Goal: Information Seeking & Learning: Learn about a topic

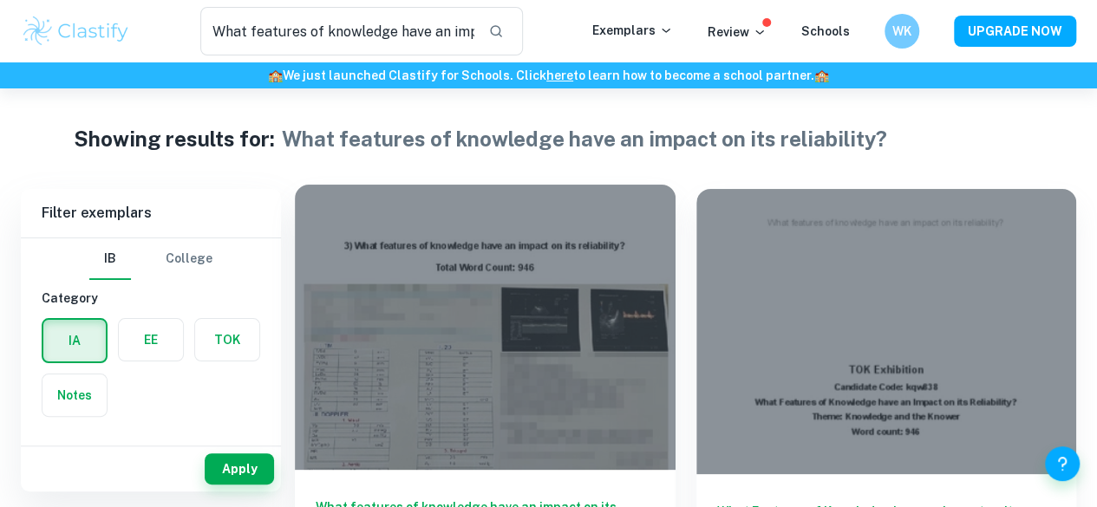
click at [439, 224] on div at bounding box center [485, 327] width 381 height 285
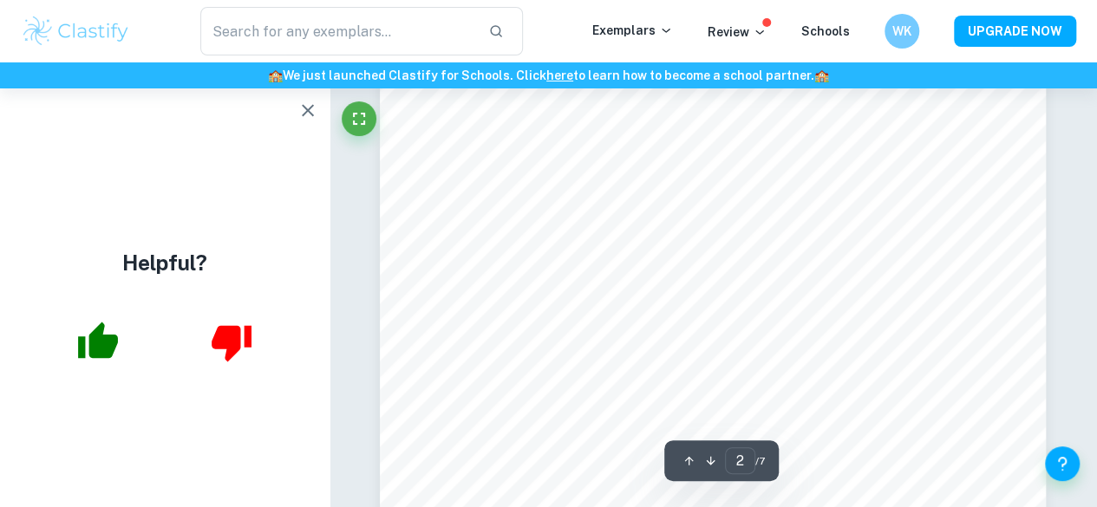
scroll to position [1153, 0]
click at [298, 107] on icon "button" at bounding box center [307, 110] width 21 height 21
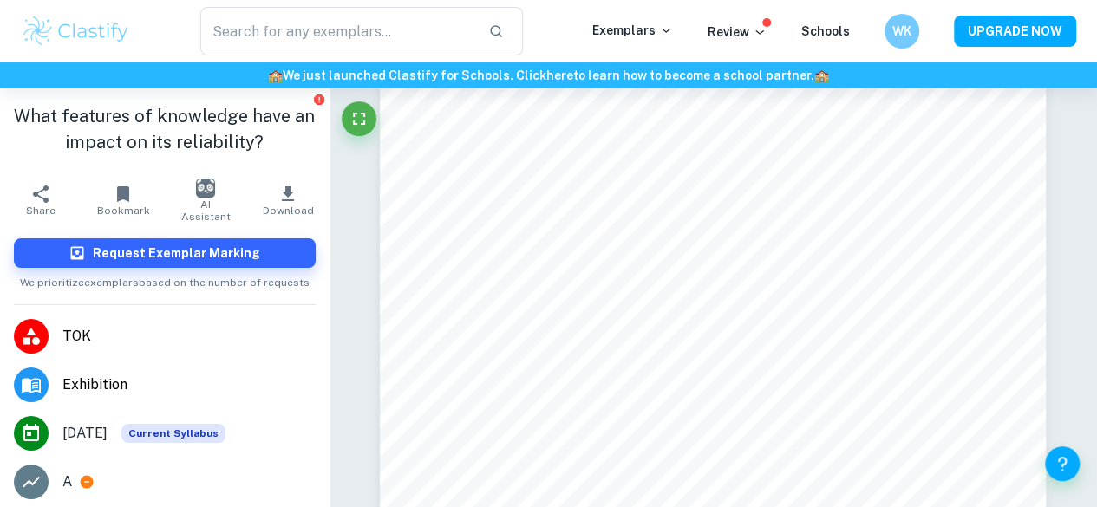
scroll to position [4773, 0]
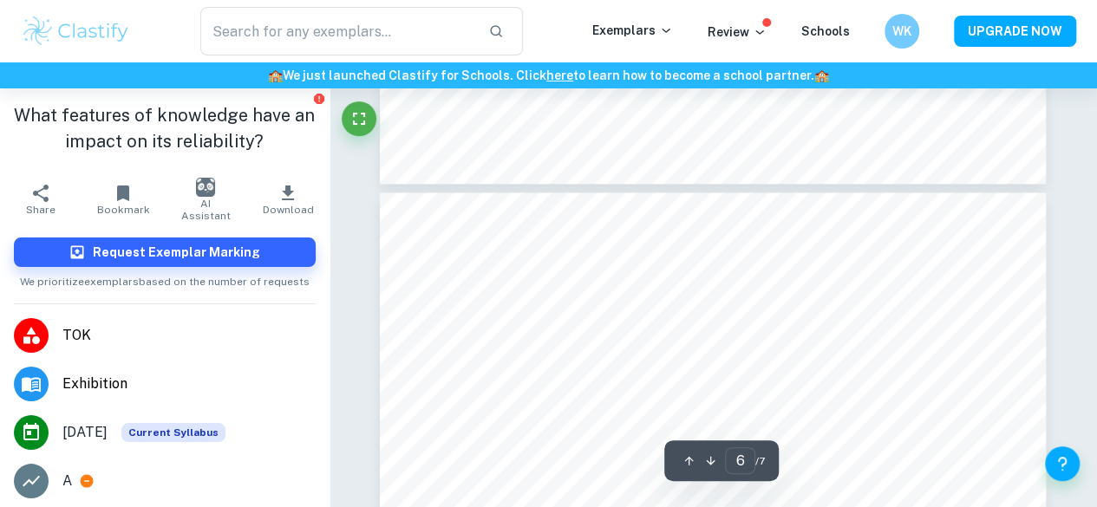
type input "5"
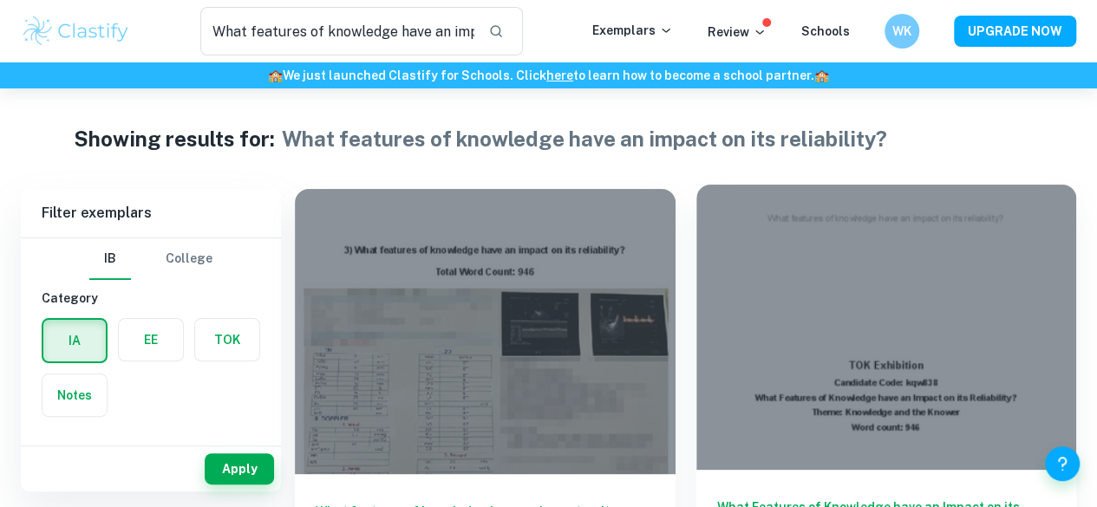
click at [719, 319] on div at bounding box center [886, 327] width 381 height 285
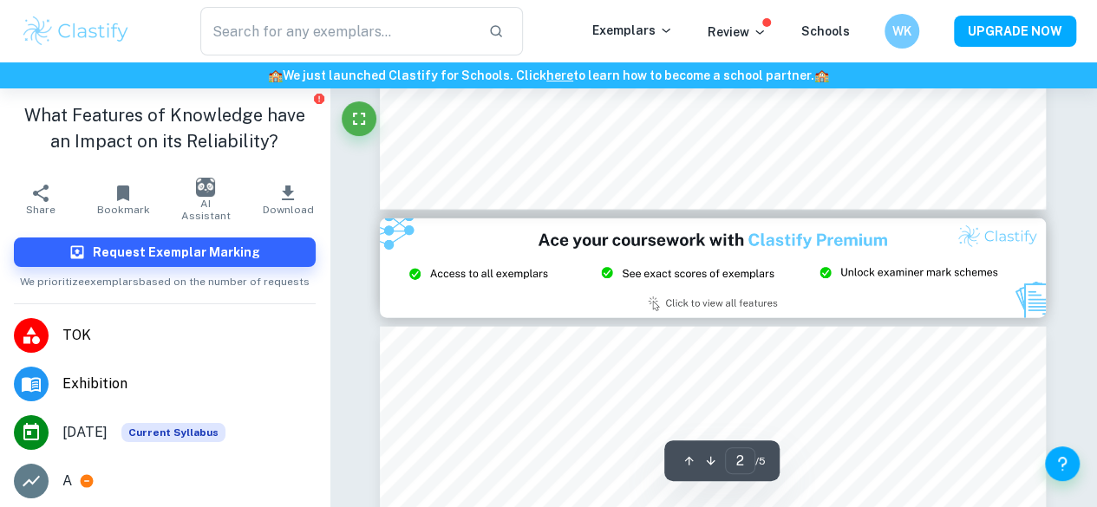
scroll to position [1896, 0]
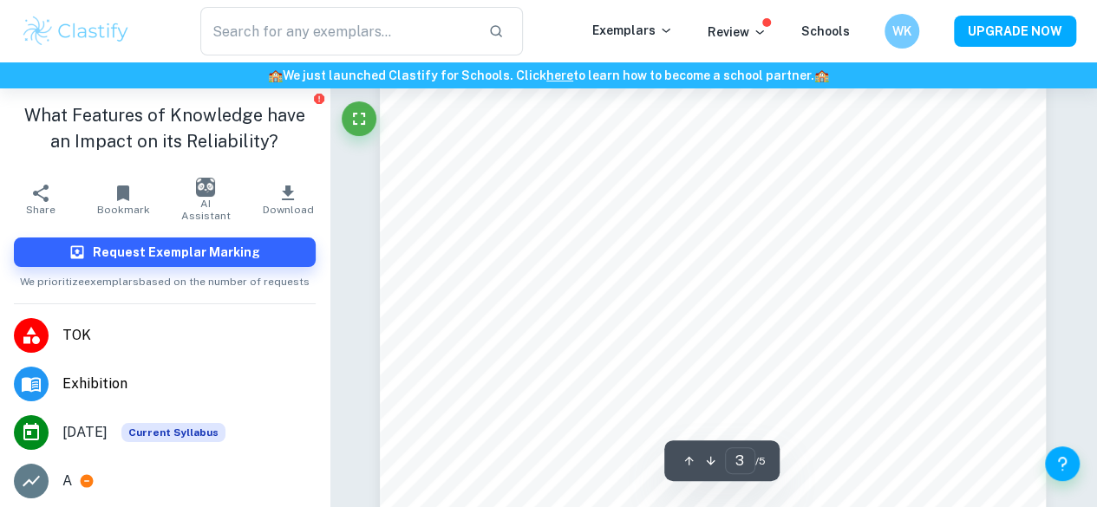
type input "4"
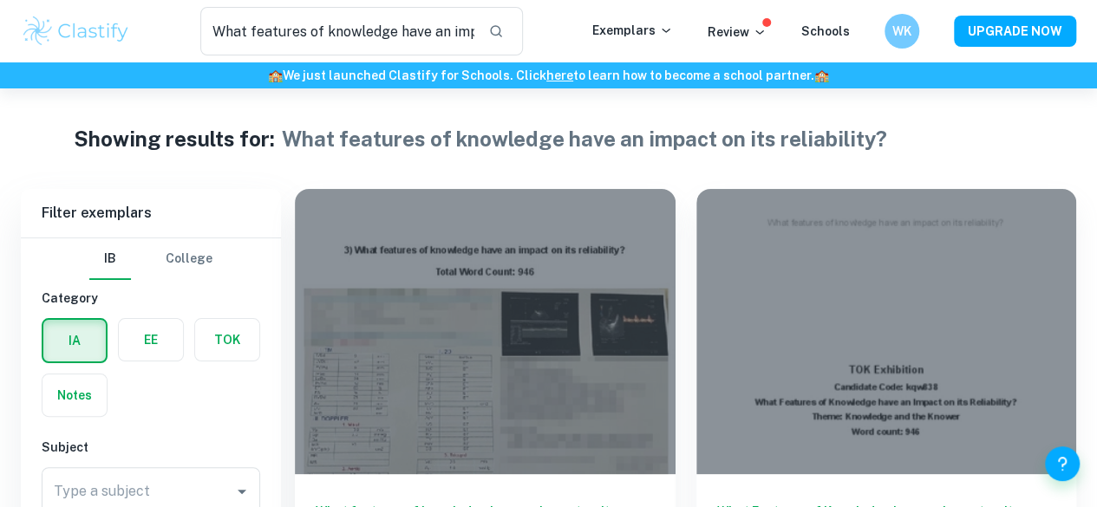
scroll to position [383, 0]
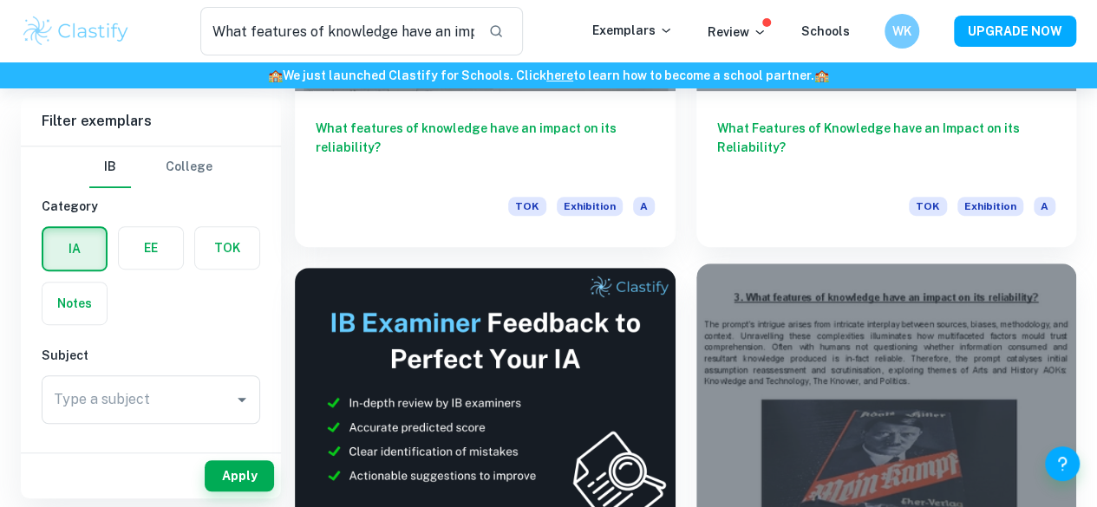
click at [696, 298] on div at bounding box center [886, 406] width 381 height 285
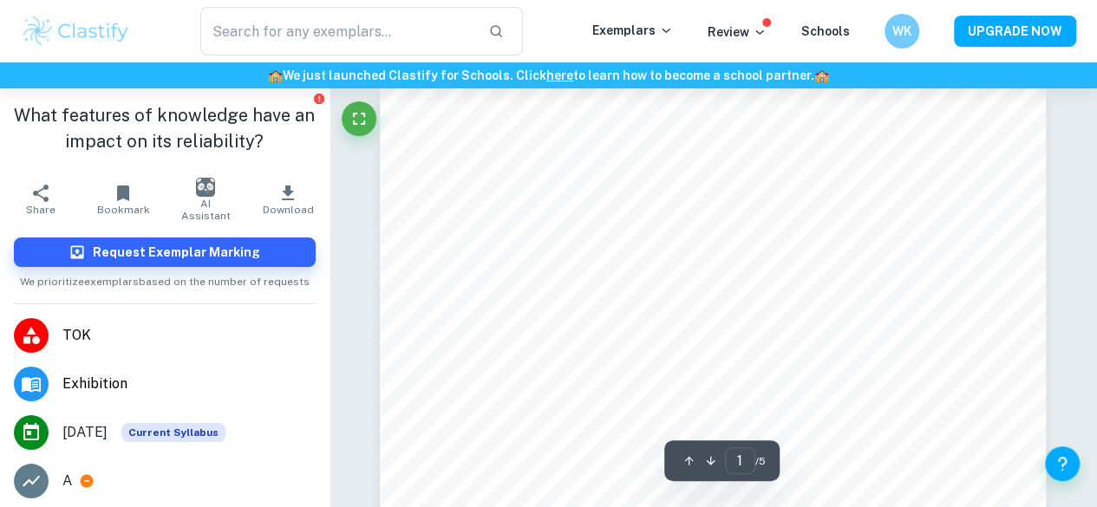
scroll to position [88, 0]
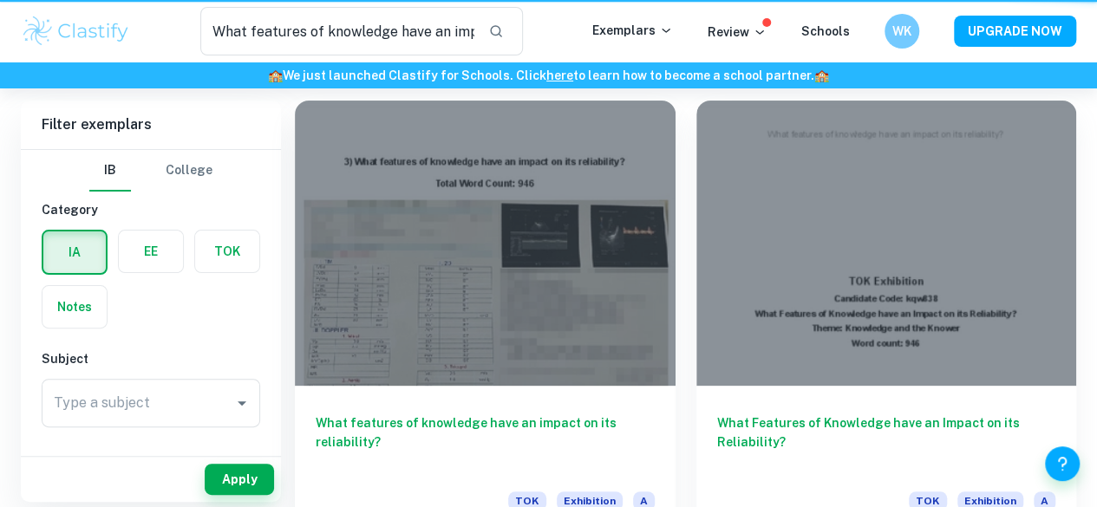
scroll to position [383, 0]
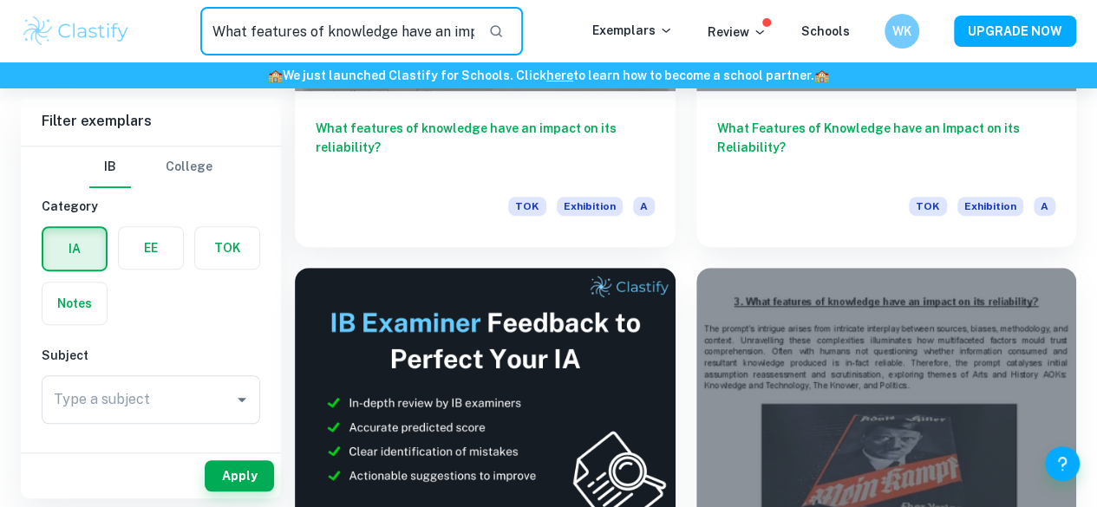
click at [328, 51] on input "What features of knowledge have an impact on its reliability?" at bounding box center [337, 31] width 274 height 49
paste input "In what ways do values affect the production of knowledge? (35)"
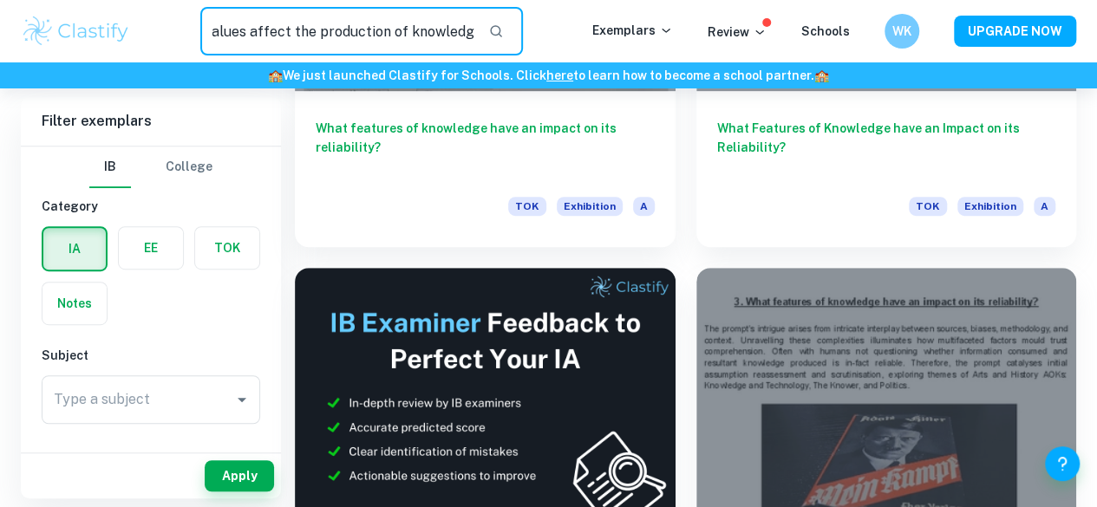
type input "In what ways do values affect the production of knowledge?"
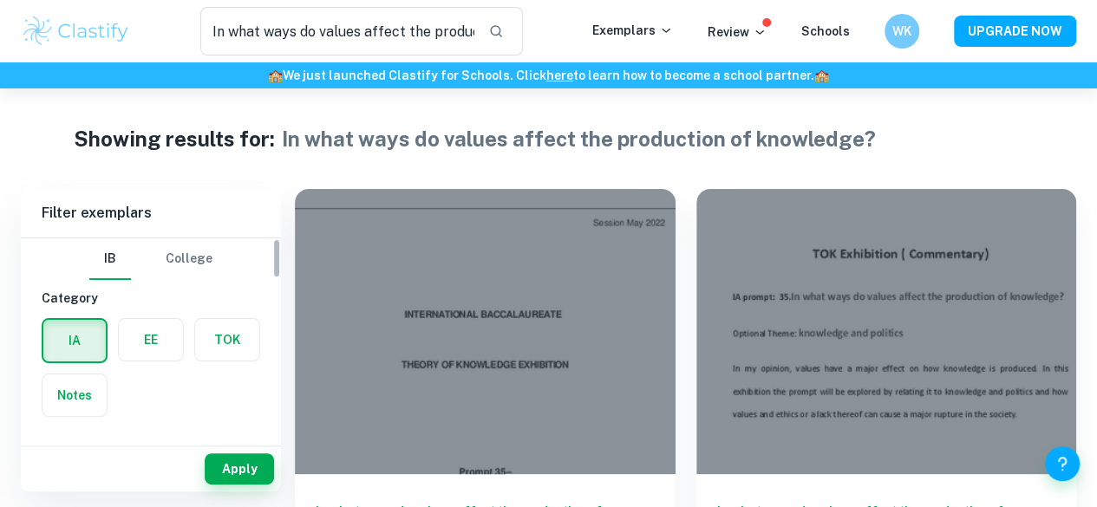
click at [219, 350] on label "button" at bounding box center [227, 340] width 64 height 42
click at [0, 0] on input "radio" at bounding box center [0, 0] width 0 height 0
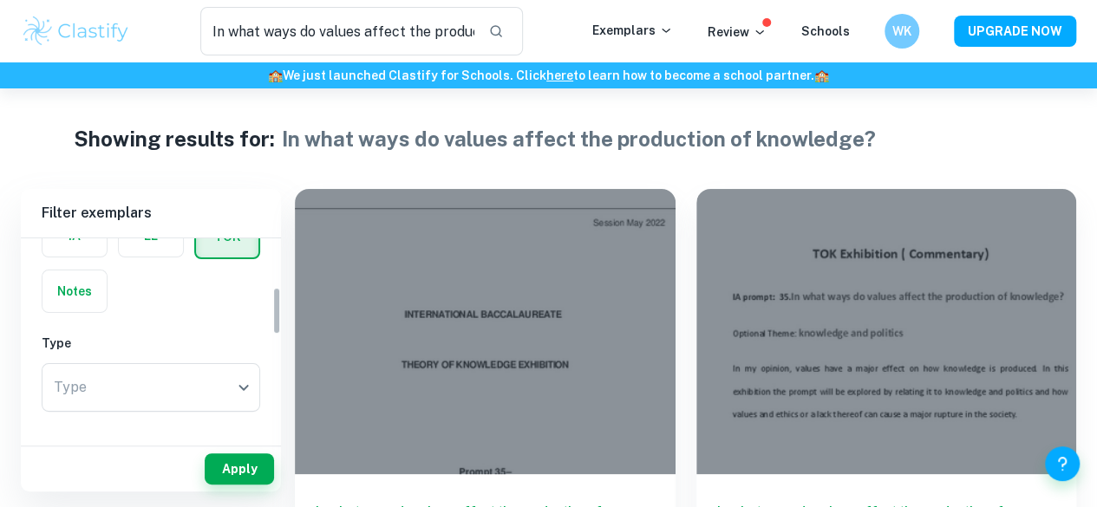
scroll to position [208, 0]
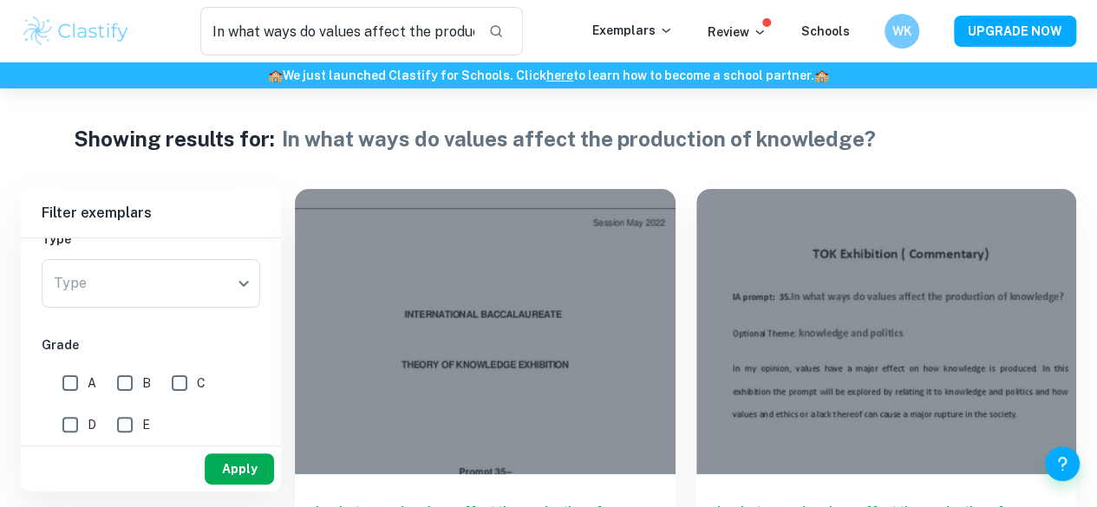
click at [232, 469] on button "Apply" at bounding box center [239, 468] width 69 height 31
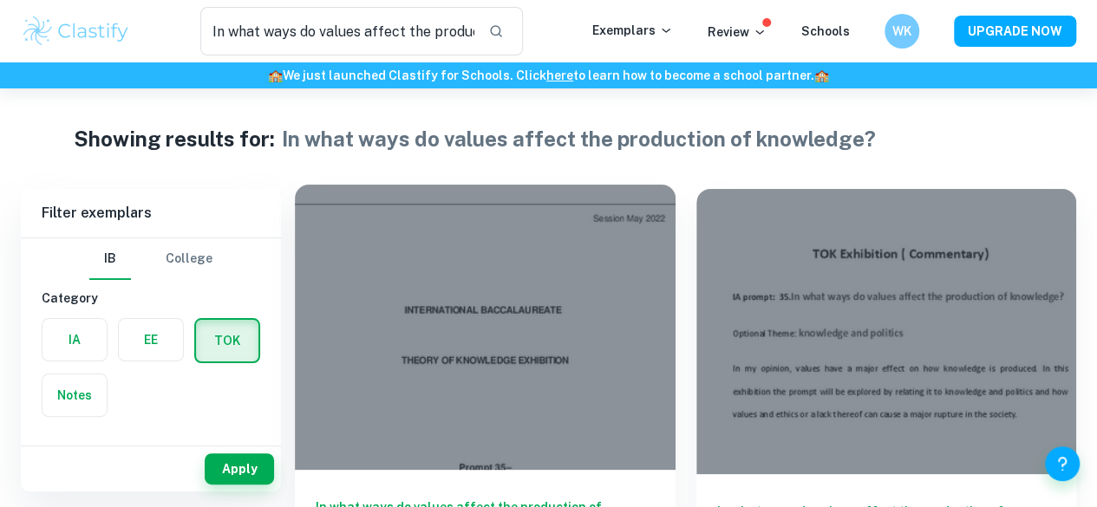
click at [430, 304] on div at bounding box center [485, 327] width 381 height 285
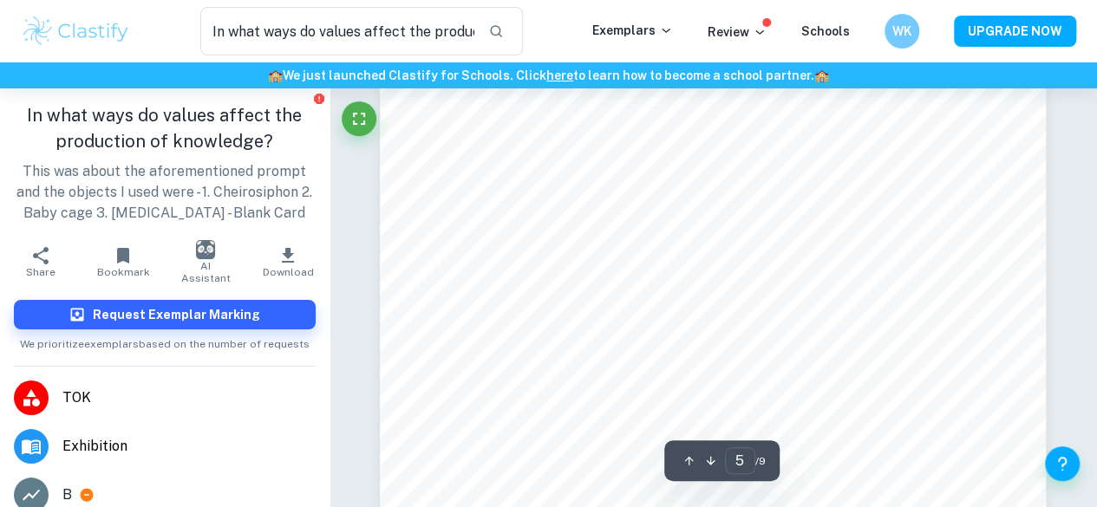
scroll to position [4489, 0]
type input "7"
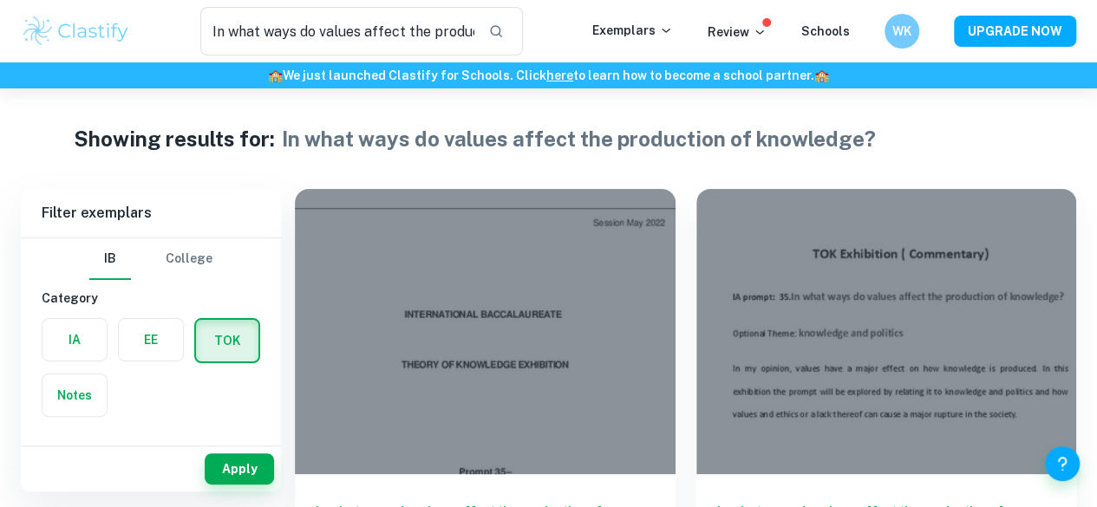
click at [978, 152] on div "Showing results for: In what ways do values affect the production of knowledge?" at bounding box center [548, 138] width 949 height 31
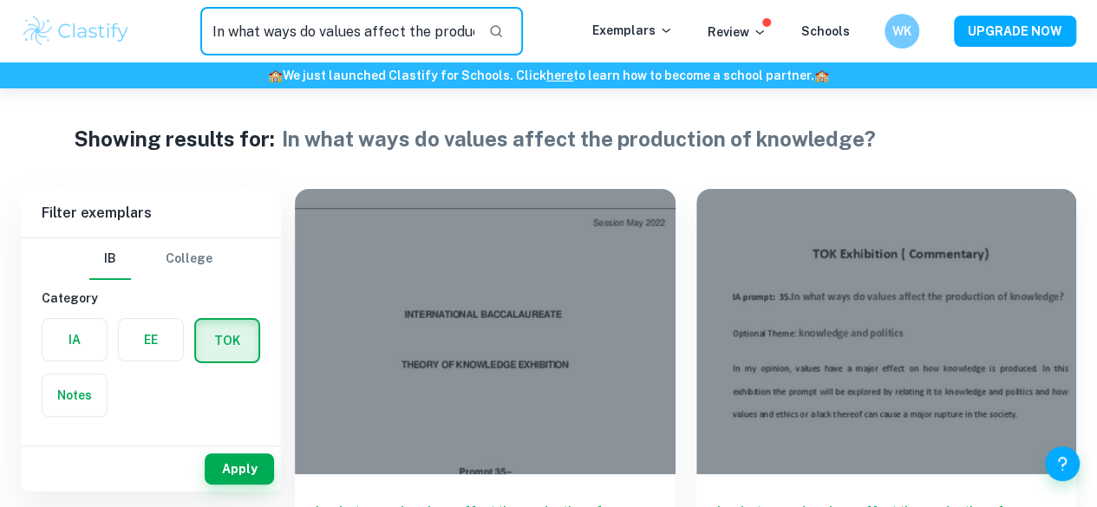
click at [361, 29] on input "In what ways do values affect the production of knowledge?" at bounding box center [337, 31] width 274 height 49
paste input "Does our knowledge depend on our interactions with other knowers"
type input "Does our knowledge depend on our interactions with other knowers"
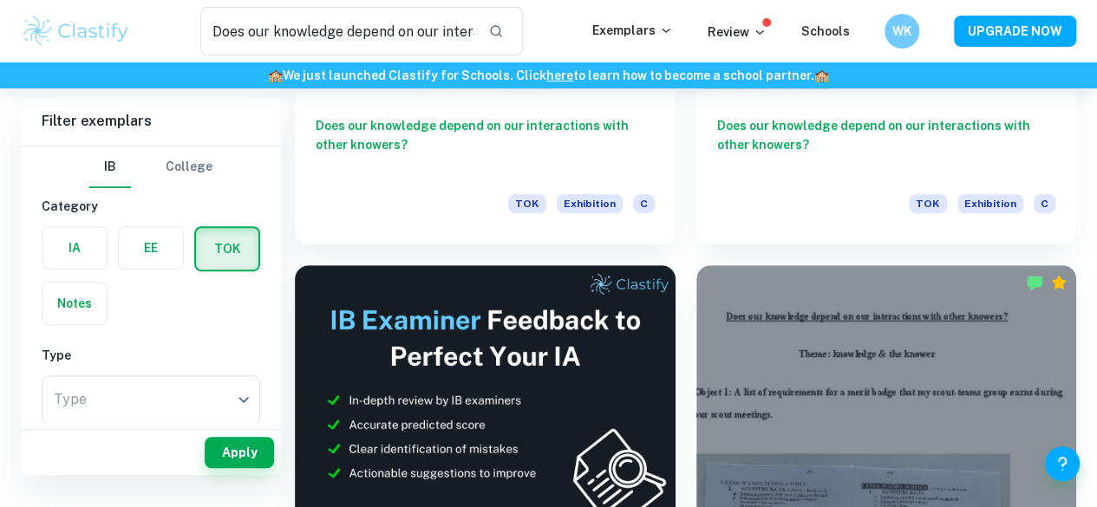
scroll to position [39, 0]
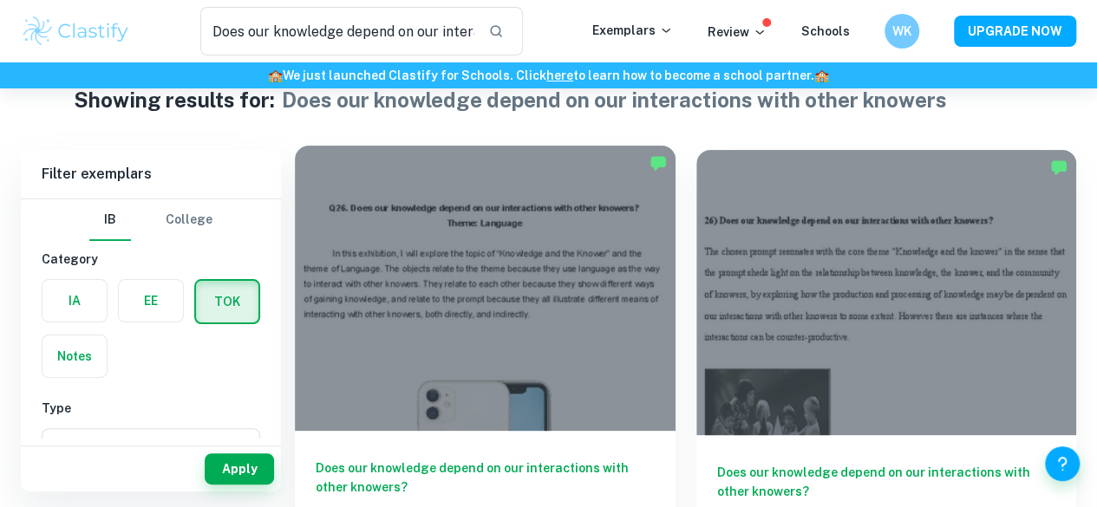
click at [466, 207] on div at bounding box center [485, 288] width 381 height 285
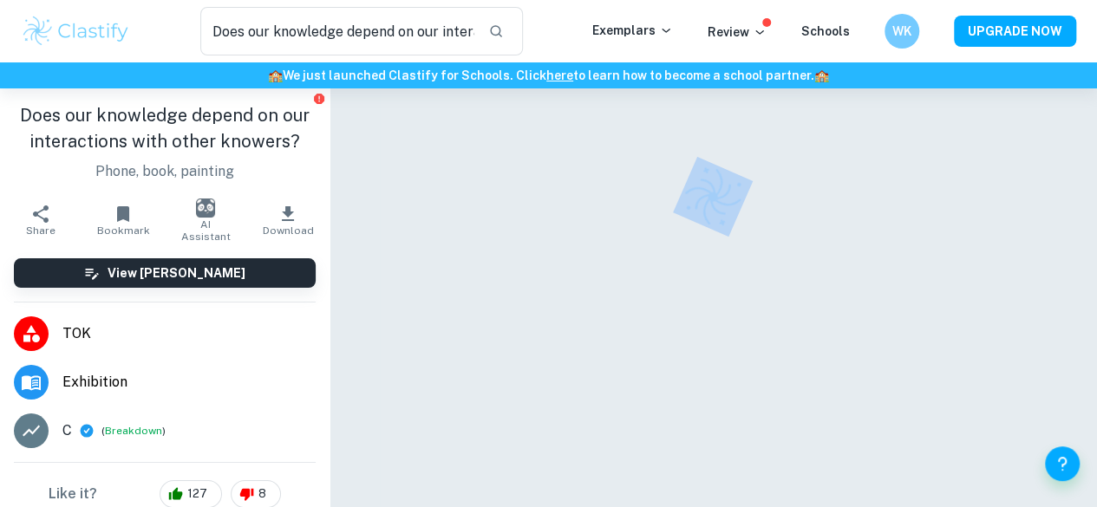
click at [532, 211] on div at bounding box center [713, 196] width 666 height 61
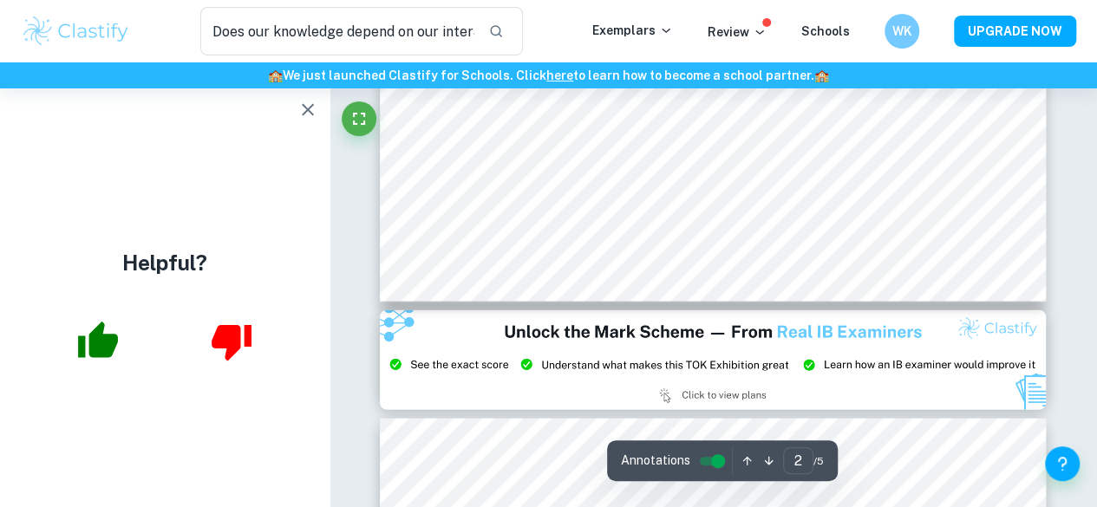
scroll to position [1806, 0]
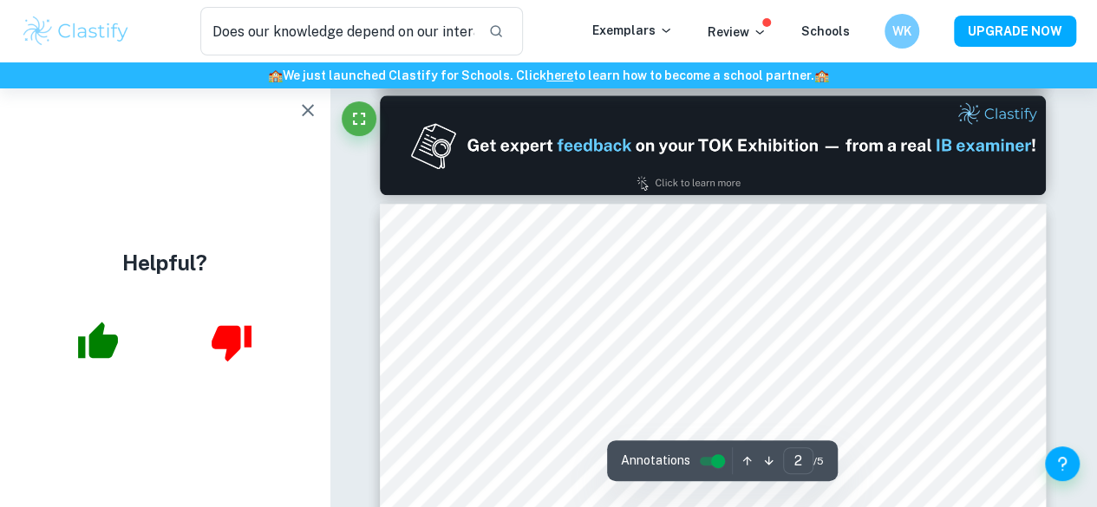
type input "1"
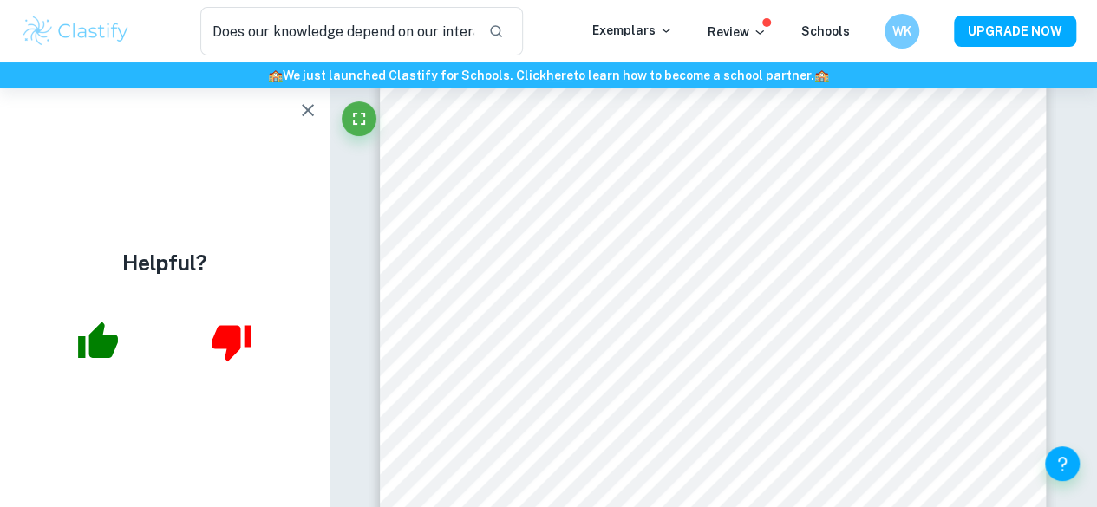
scroll to position [490, 0]
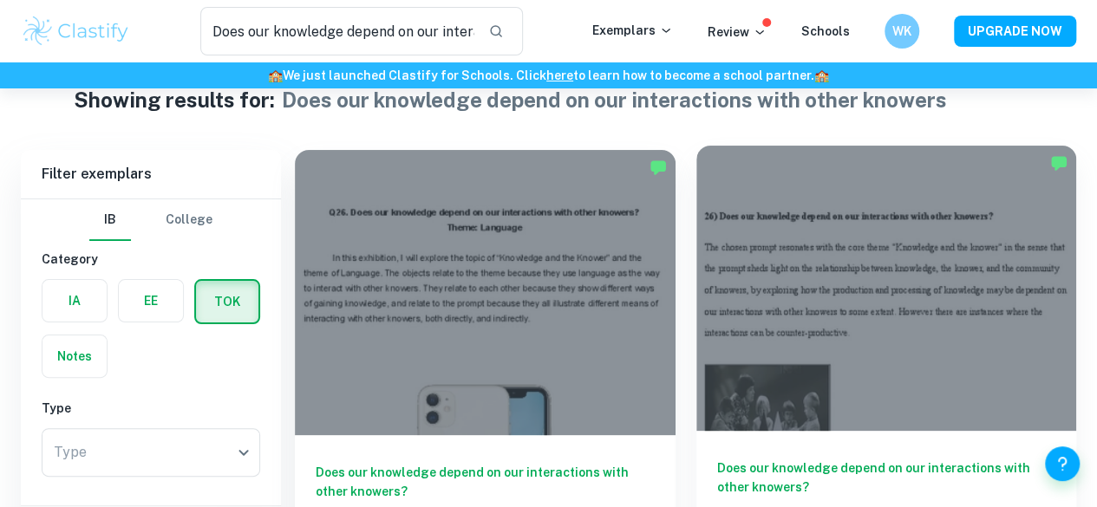
scroll to position [401, 0]
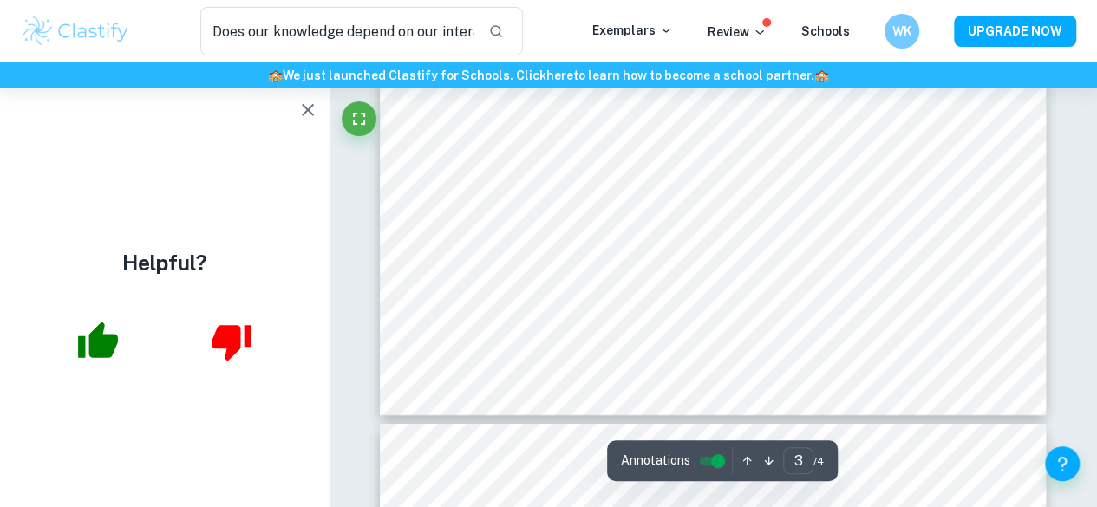
scroll to position [2750, 0]
click at [313, 117] on icon "button" at bounding box center [307, 110] width 21 height 21
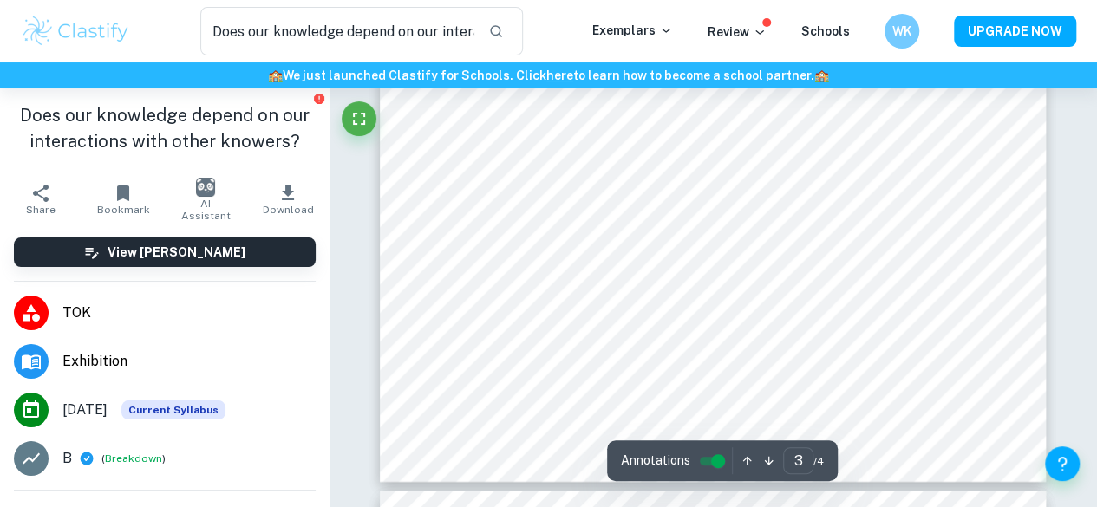
scroll to position [2625, 0]
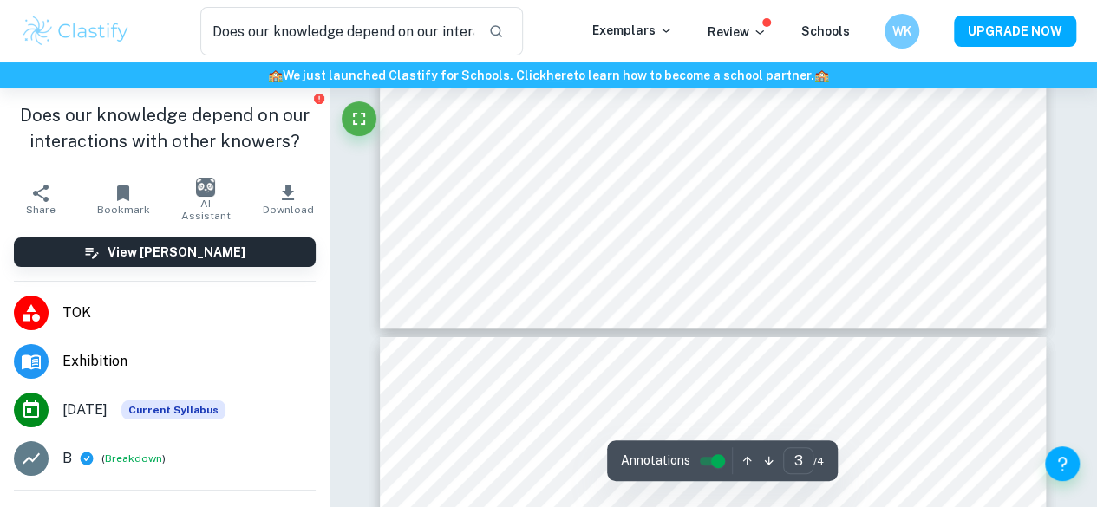
type input "4"
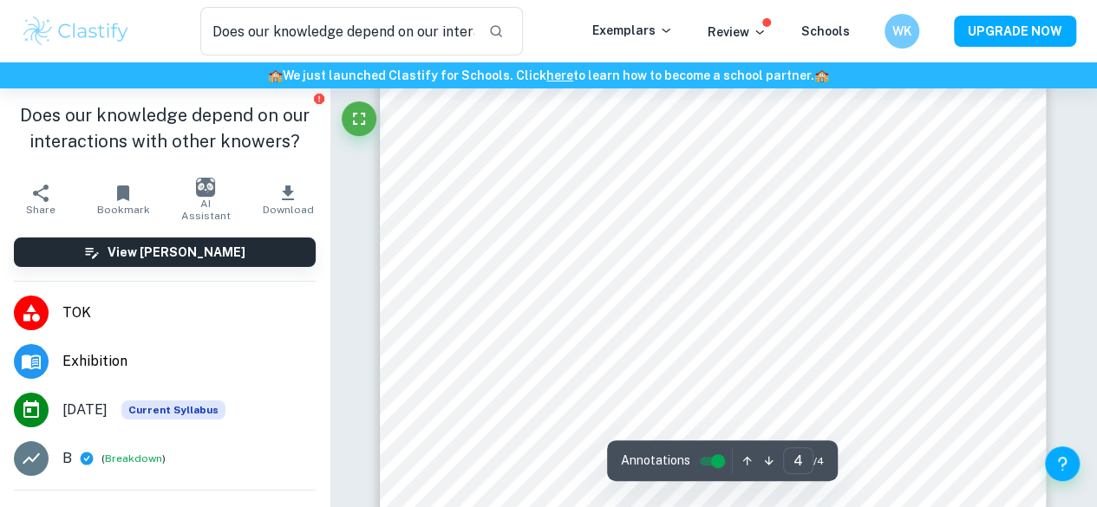
scroll to position [3291, 0]
click at [400, 36] on input "Does our knowledge depend on our interactions with other knowers" at bounding box center [337, 31] width 274 height 49
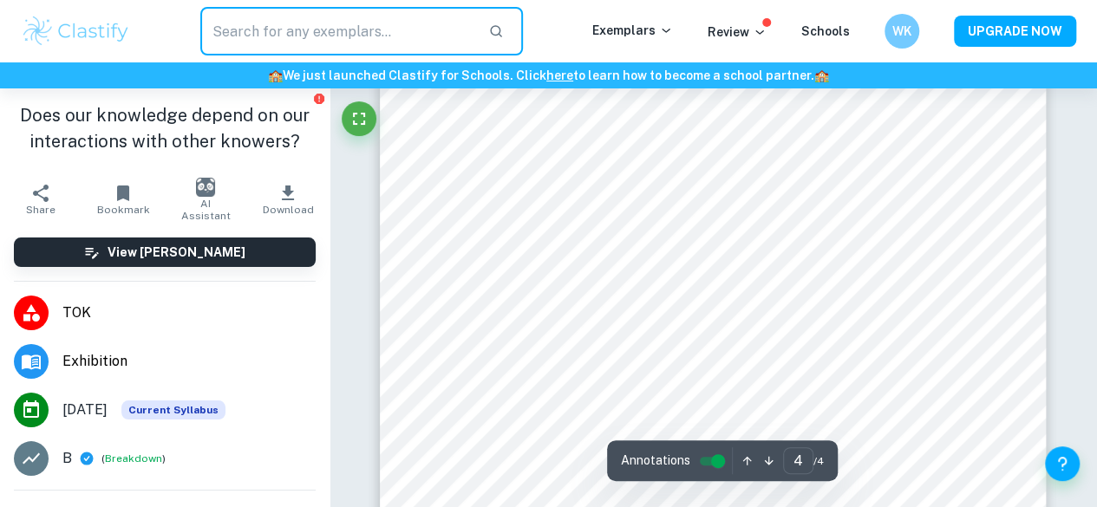
paste input "Are some types of knowledge less open to interpretation than others? (9)"
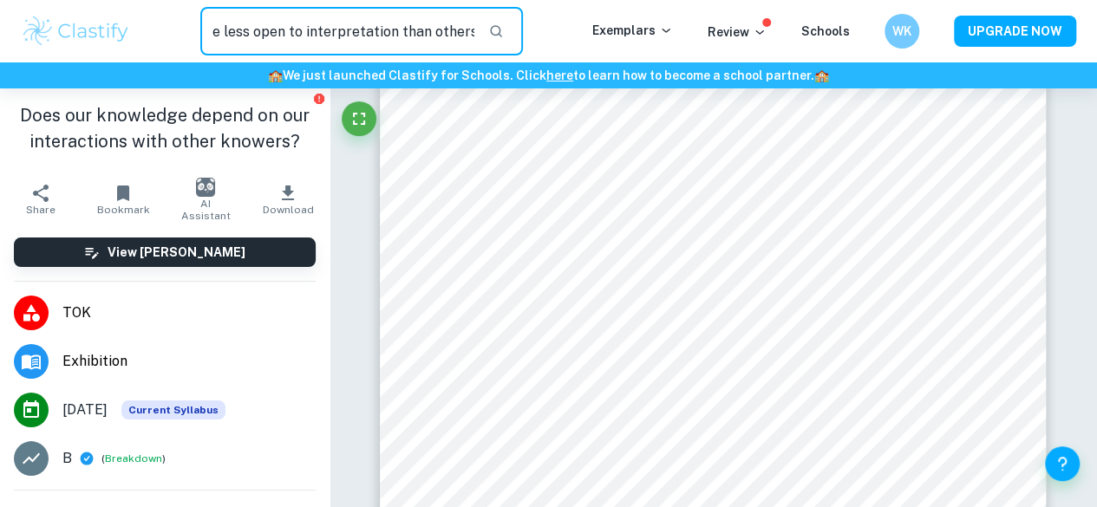
scroll to position [0, 182]
type input "Are some types of knowledge less open to interpretation than others?"
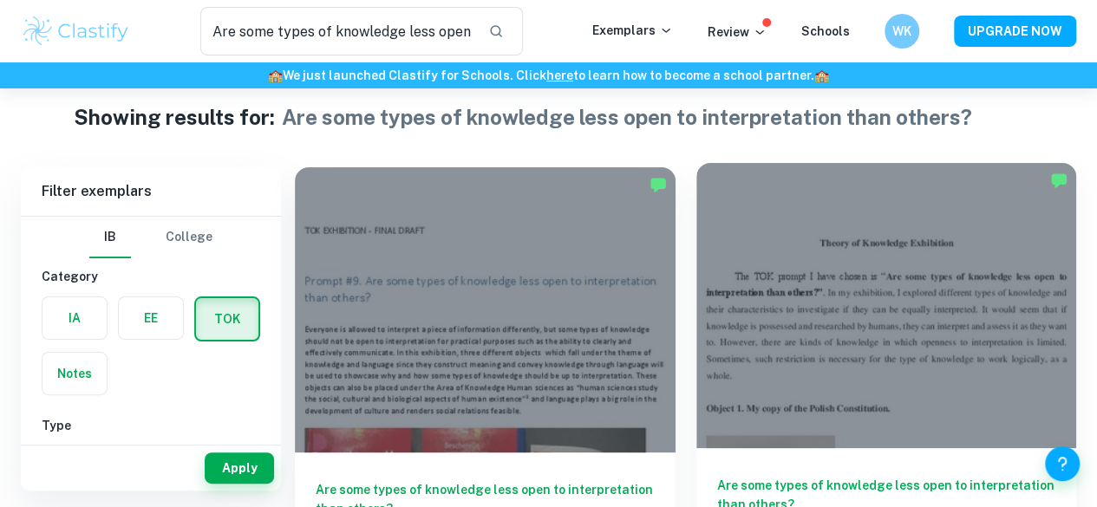
scroll to position [23, 0]
click at [696, 264] on div at bounding box center [886, 304] width 381 height 285
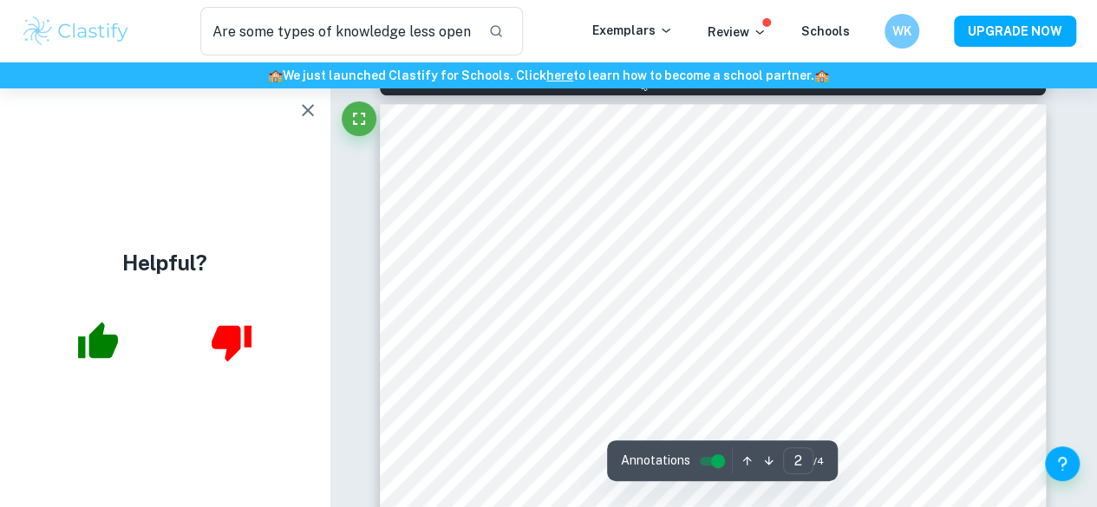
scroll to position [895, 0]
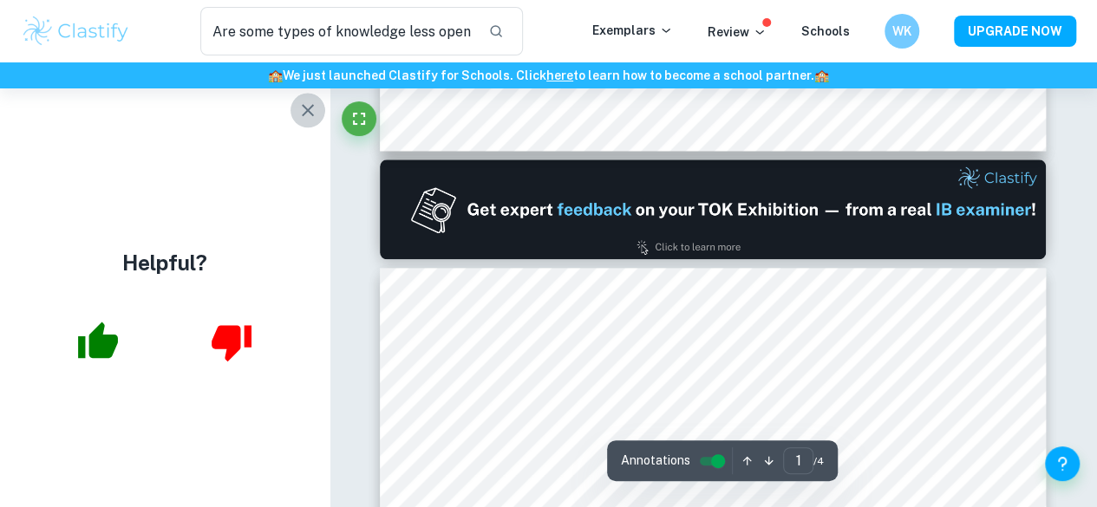
click at [314, 120] on button "button" at bounding box center [307, 110] width 35 height 35
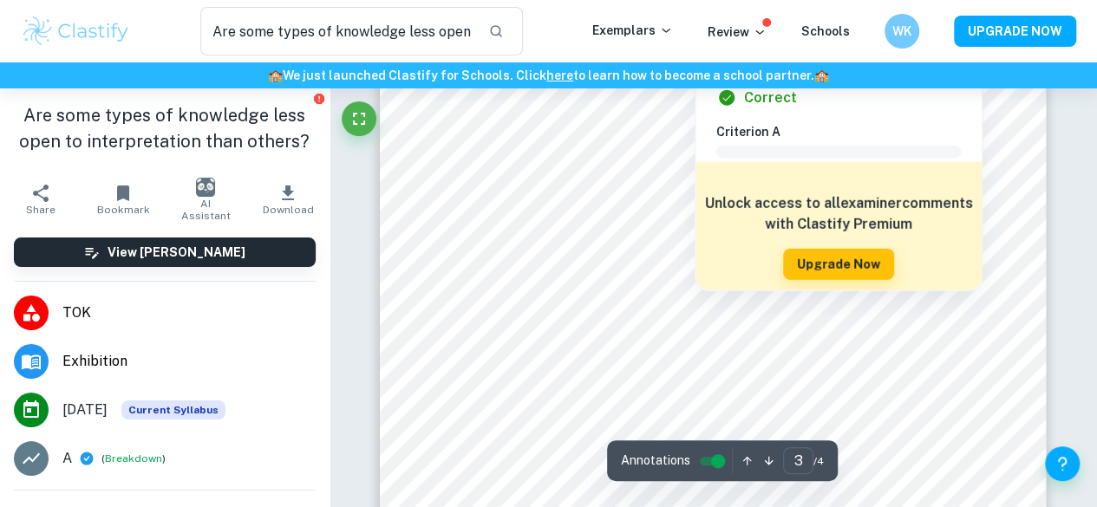
scroll to position [2382, 0]
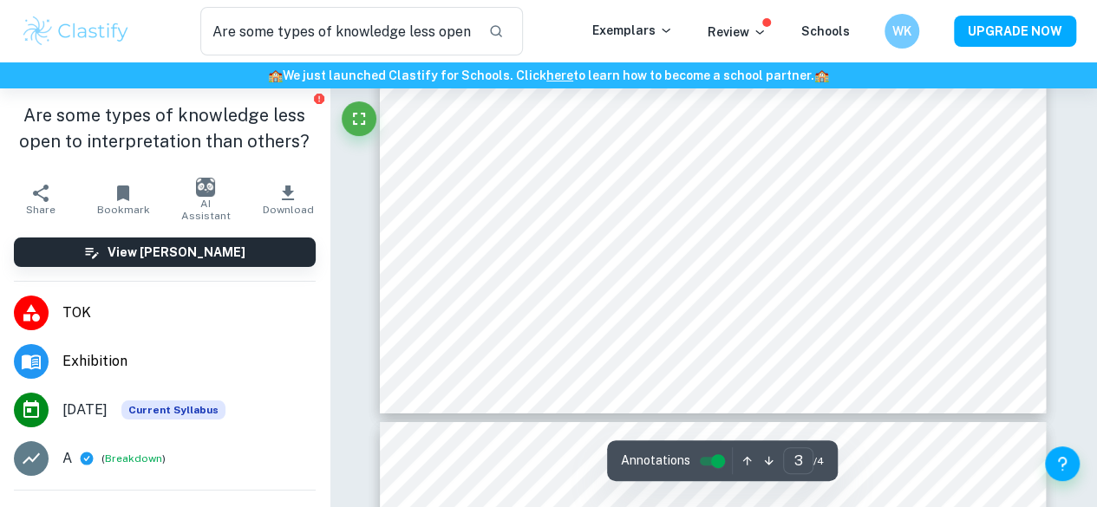
type input "4"
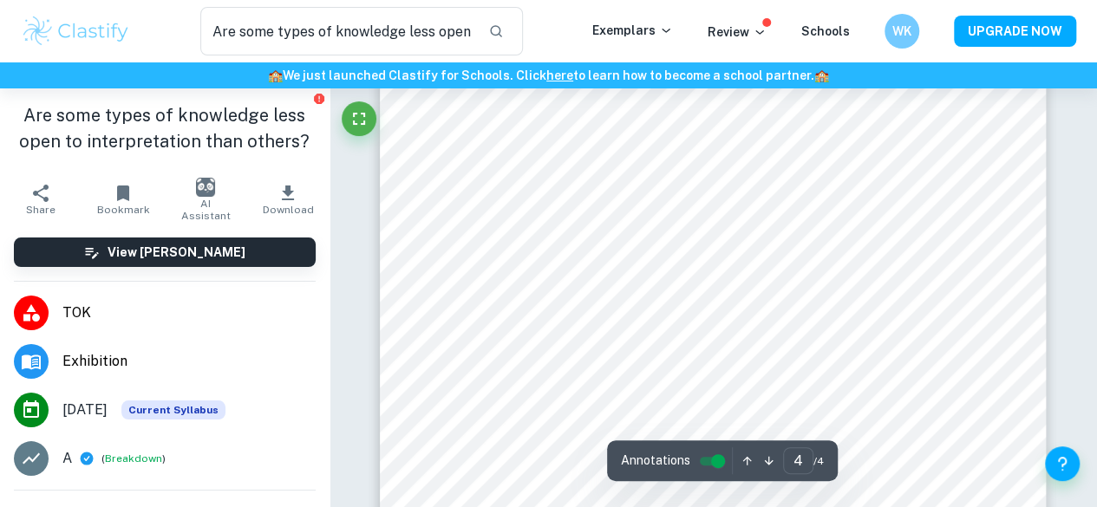
scroll to position [3543, 0]
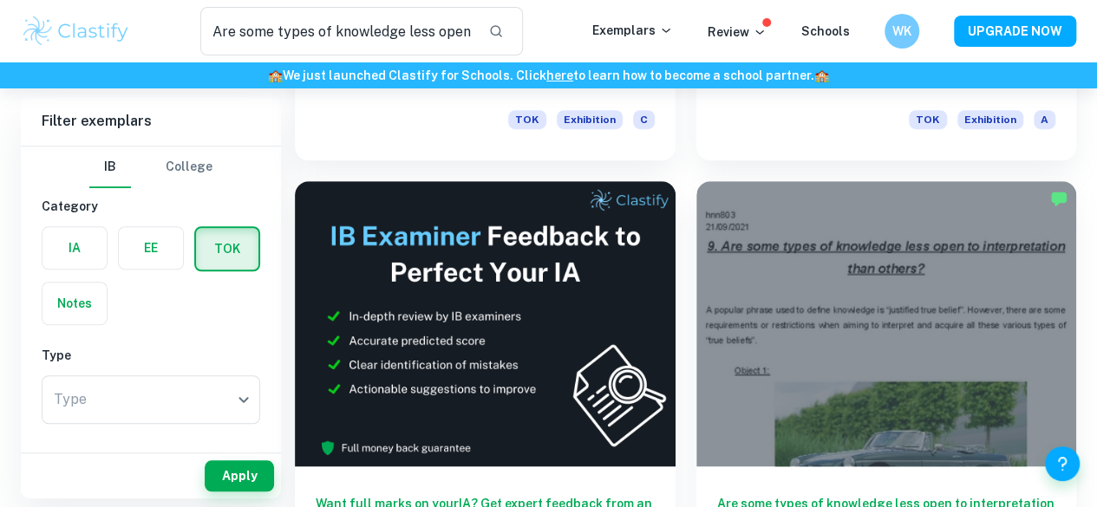
scroll to position [472, 0]
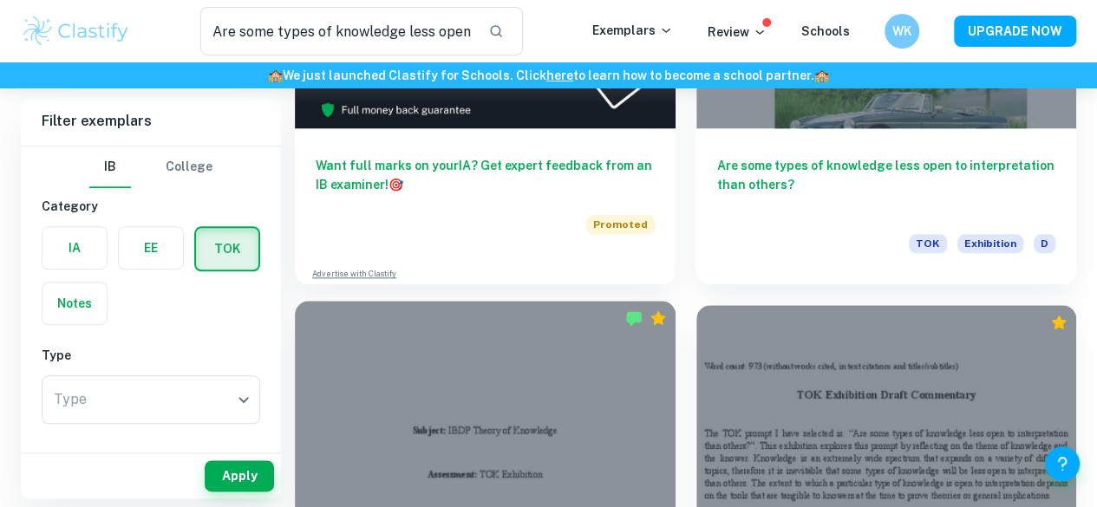
scroll to position [811, 0]
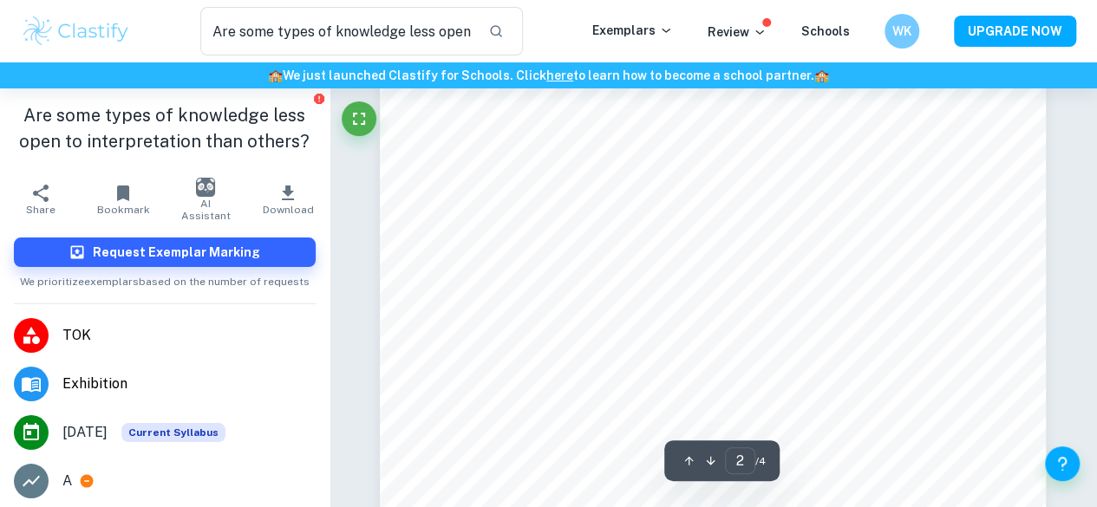
scroll to position [1435, 0]
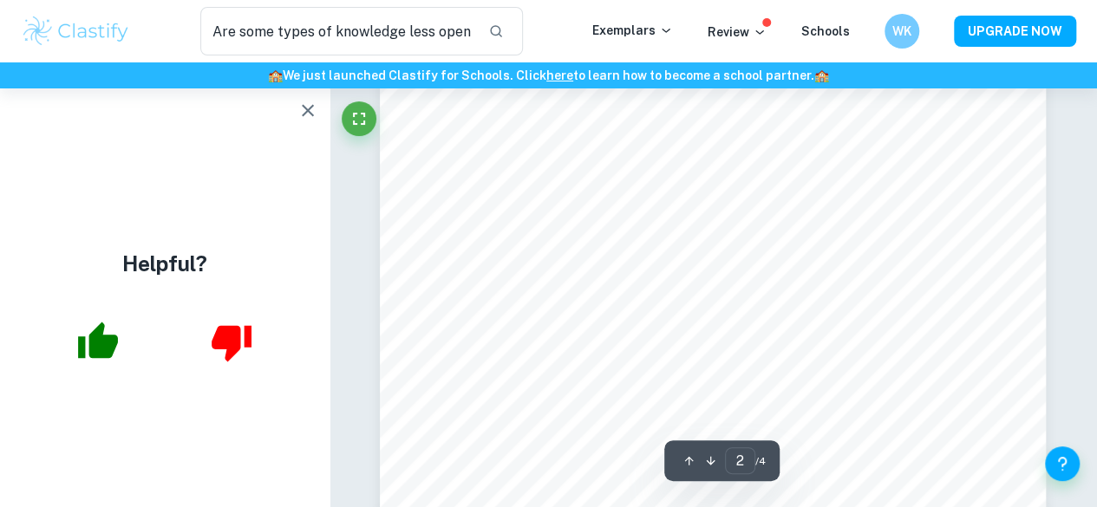
click at [317, 144] on div "Helpful?" at bounding box center [164, 297] width 329 height 419
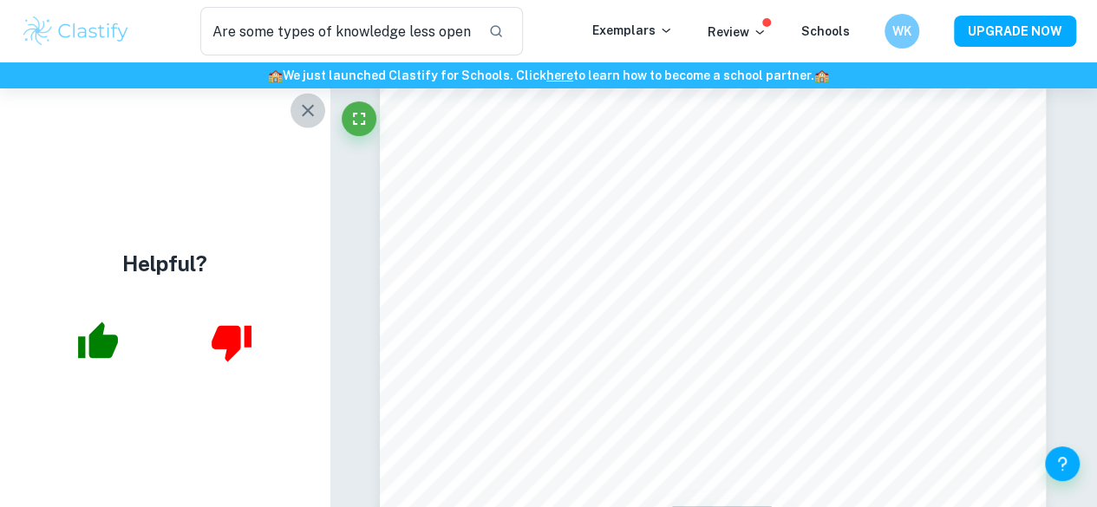
click at [309, 117] on icon "button" at bounding box center [307, 110] width 21 height 21
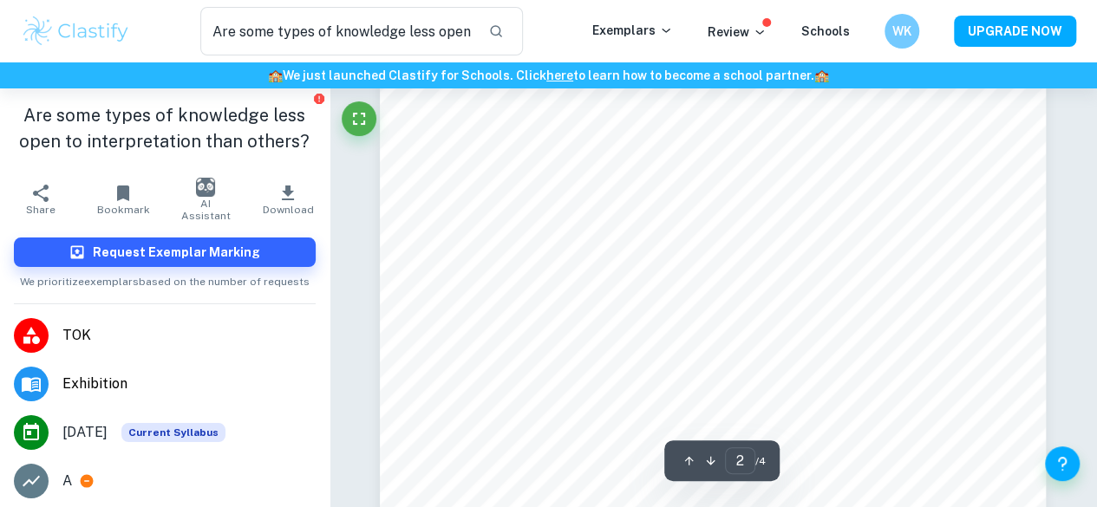
scroll to position [1379, 0]
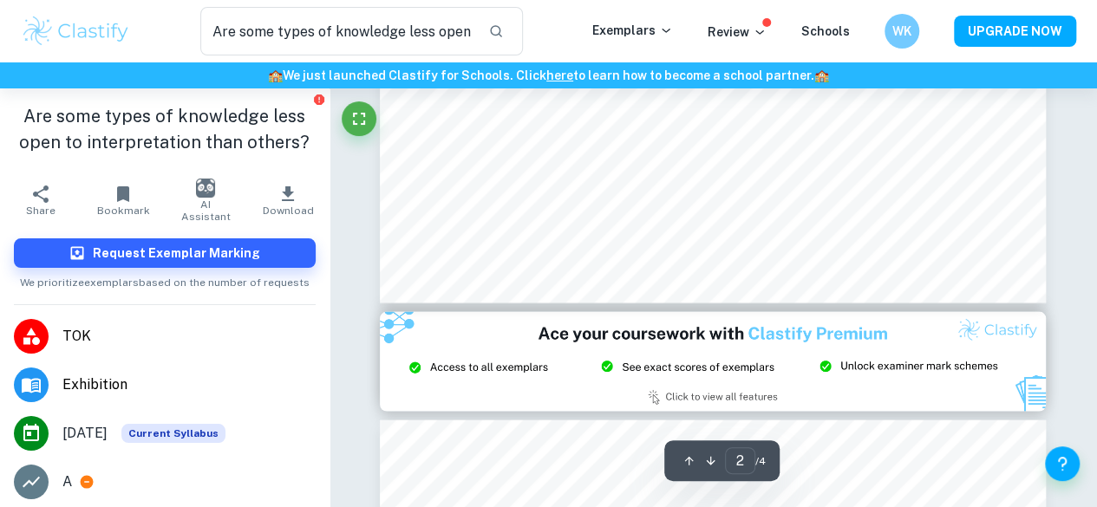
type input "3"
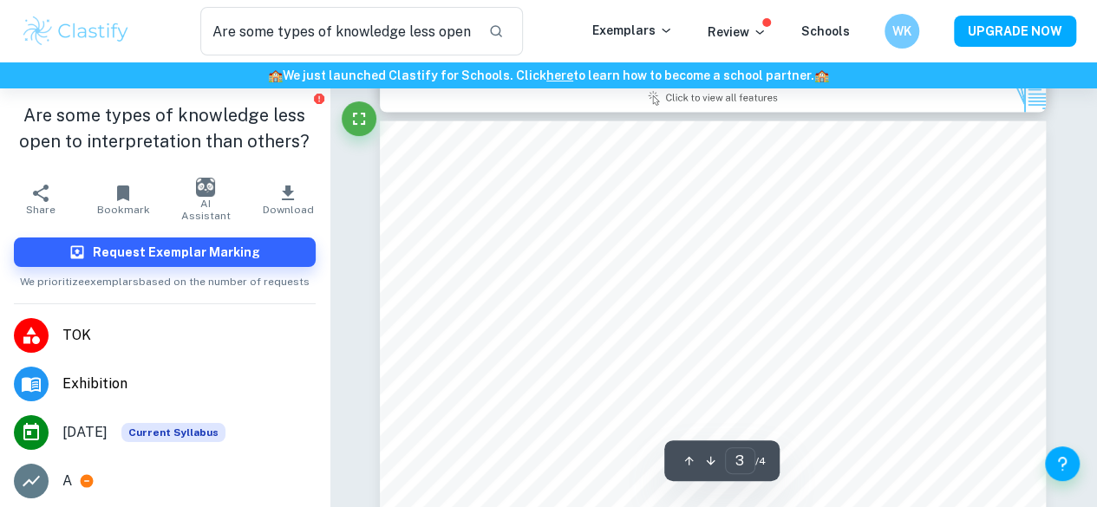
scroll to position [1941, 0]
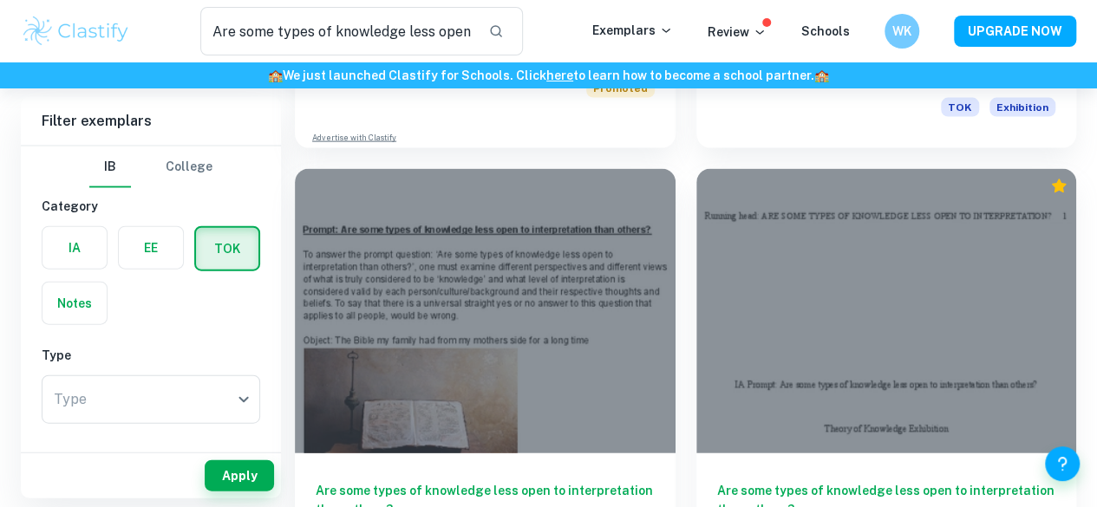
scroll to position [1867, 0]
drag, startPoint x: 374, startPoint y: 216, endPoint x: 415, endPoint y: 273, distance: 70.7
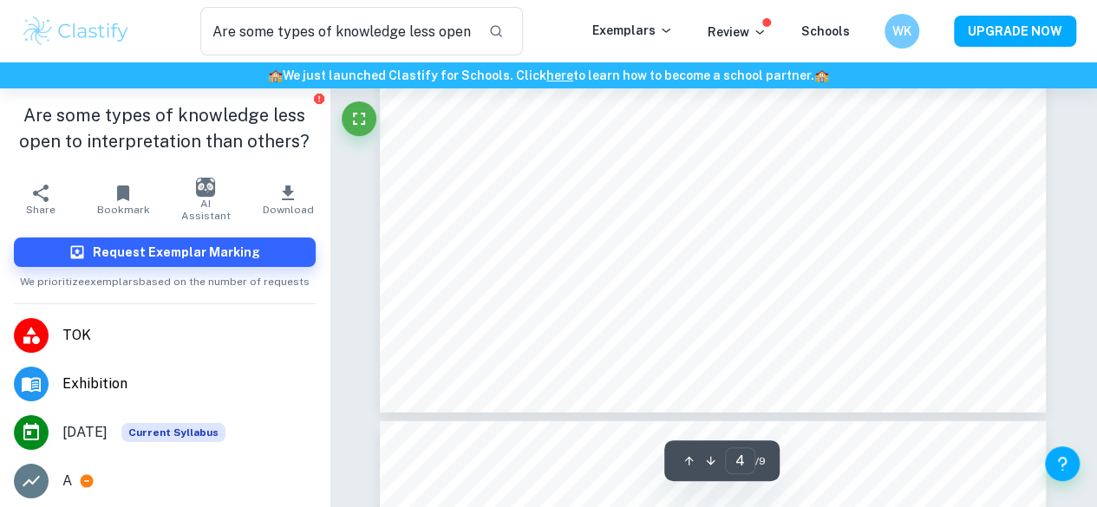
scroll to position [2821, 0]
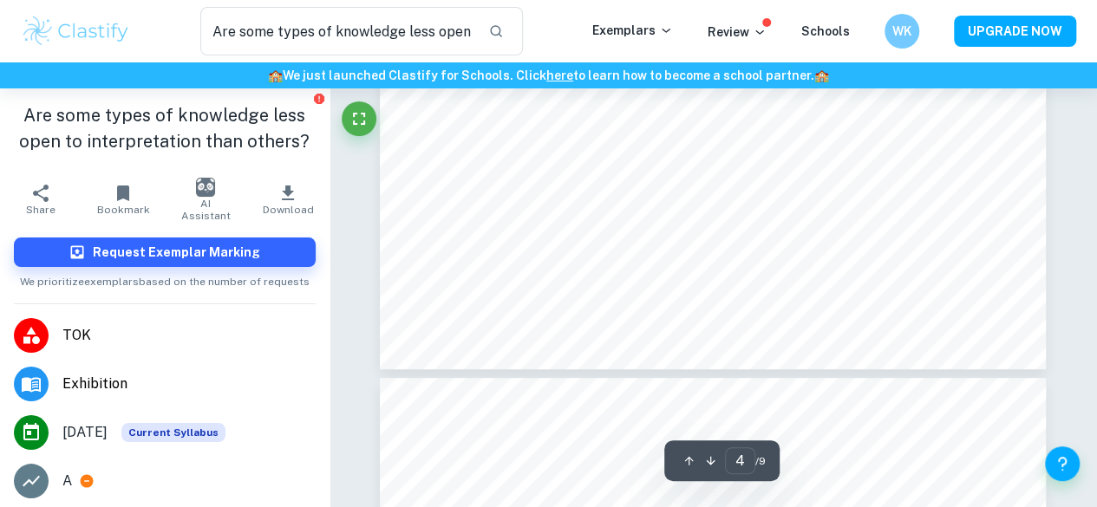
type input "5"
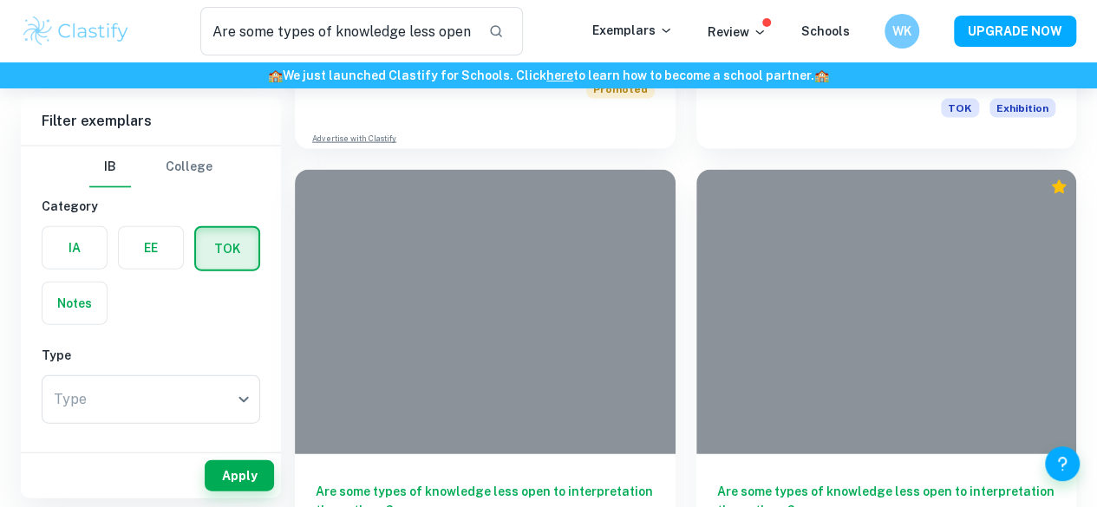
scroll to position [2191, 0]
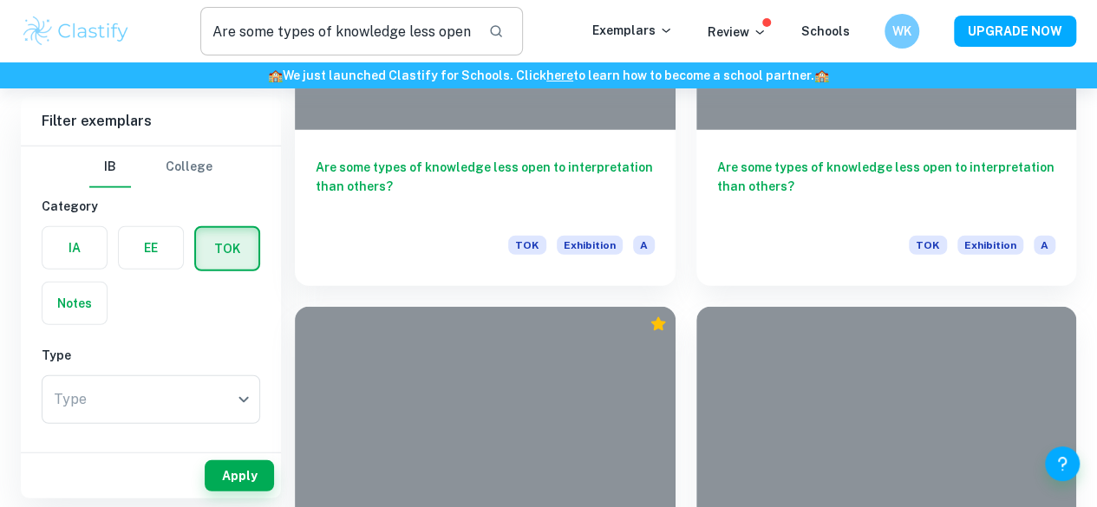
click at [372, 48] on input "Are some types of knowledge less open to interpretation than others?" at bounding box center [337, 31] width 274 height 49
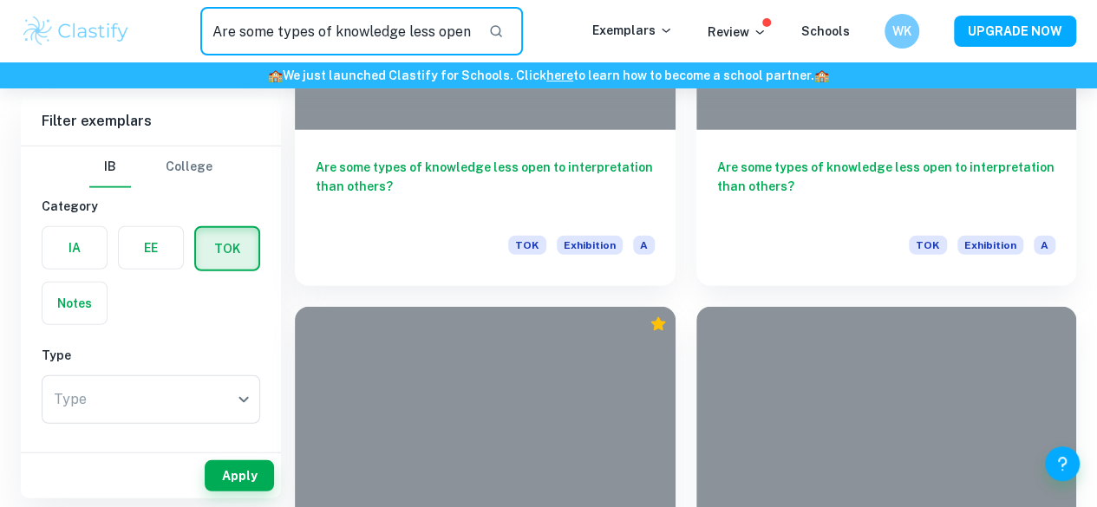
click at [372, 48] on input "Are some types of knowledge less open to interpretation than others?" at bounding box center [337, 31] width 274 height 49
paste input "Is bias inevitable in the production of knowledge? (12)"
click at [372, 48] on input "Are some types of knowledge less open to interpretation than others?" at bounding box center [337, 31] width 274 height 49
type input "Is bias inevitable in the production of knowledge?"
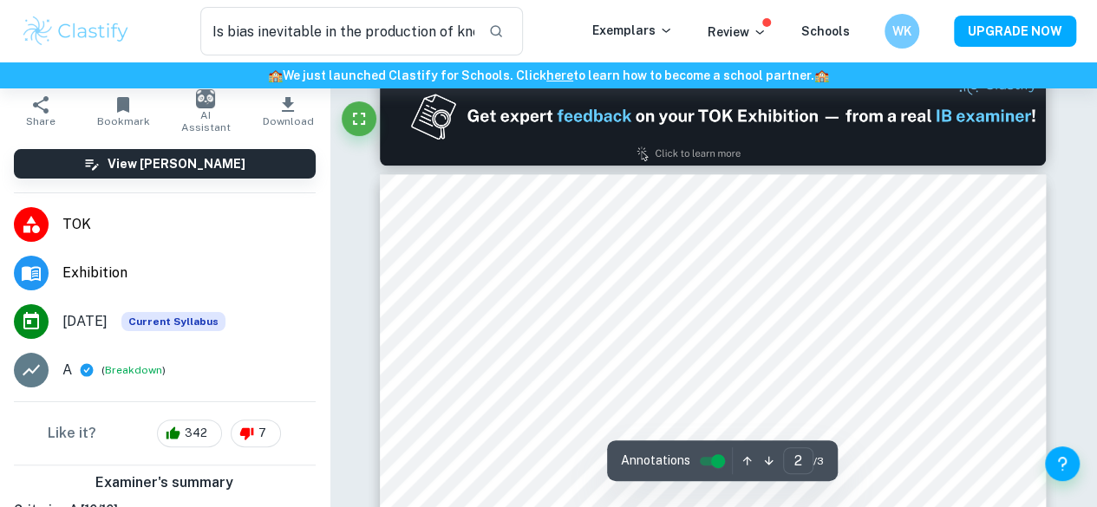
scroll to position [989, 0]
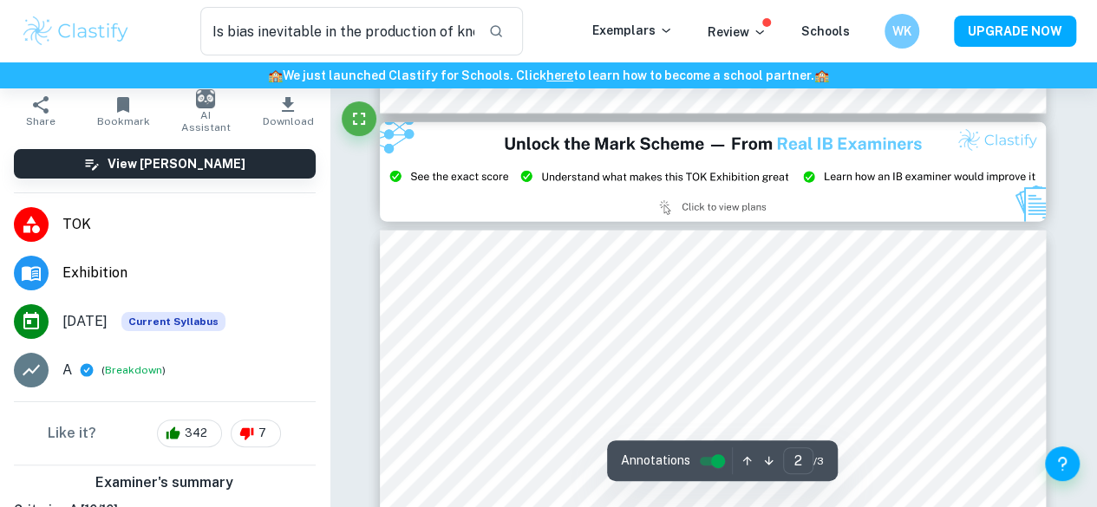
type input "3"
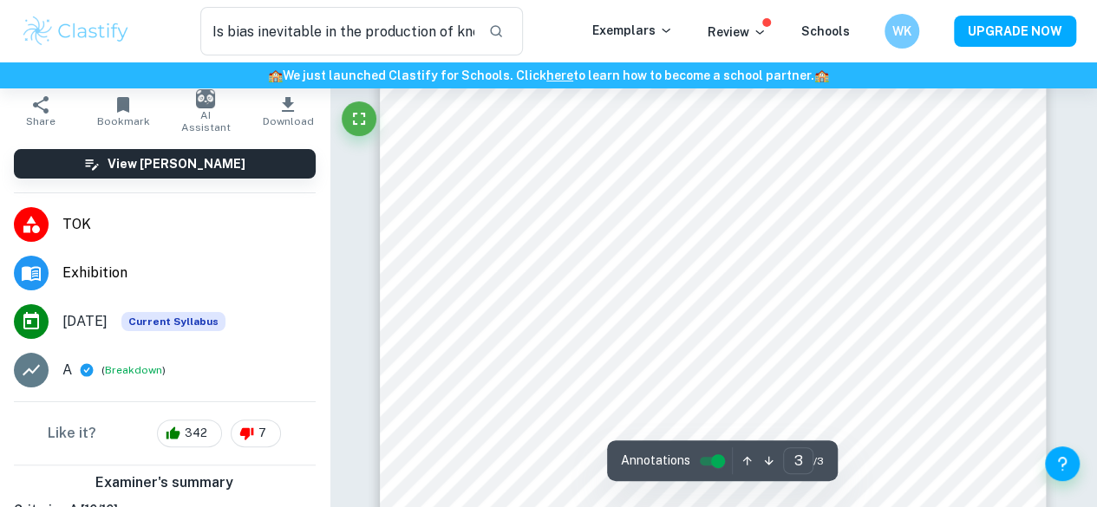
scroll to position [2381, 0]
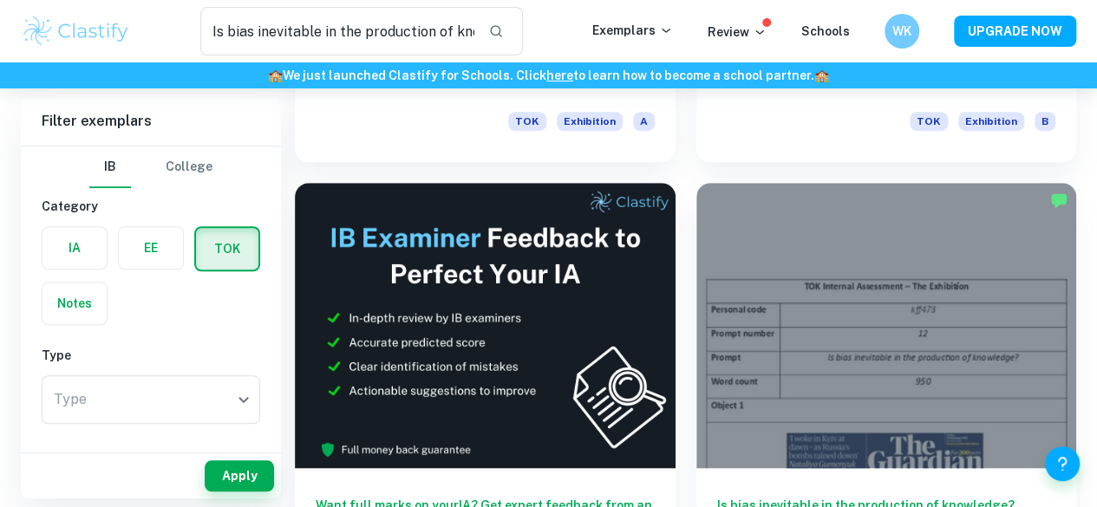
scroll to position [469, 0]
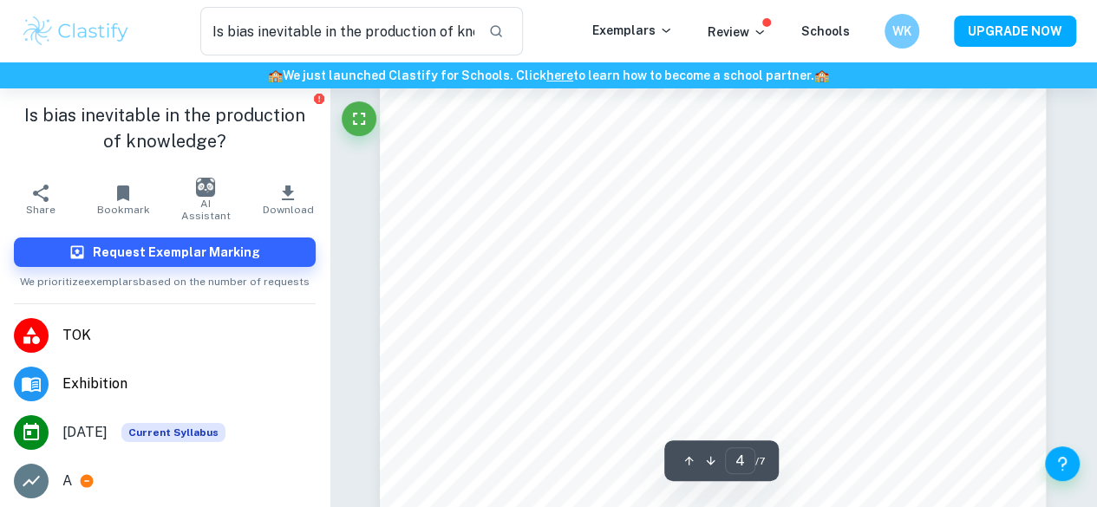
type input "5"
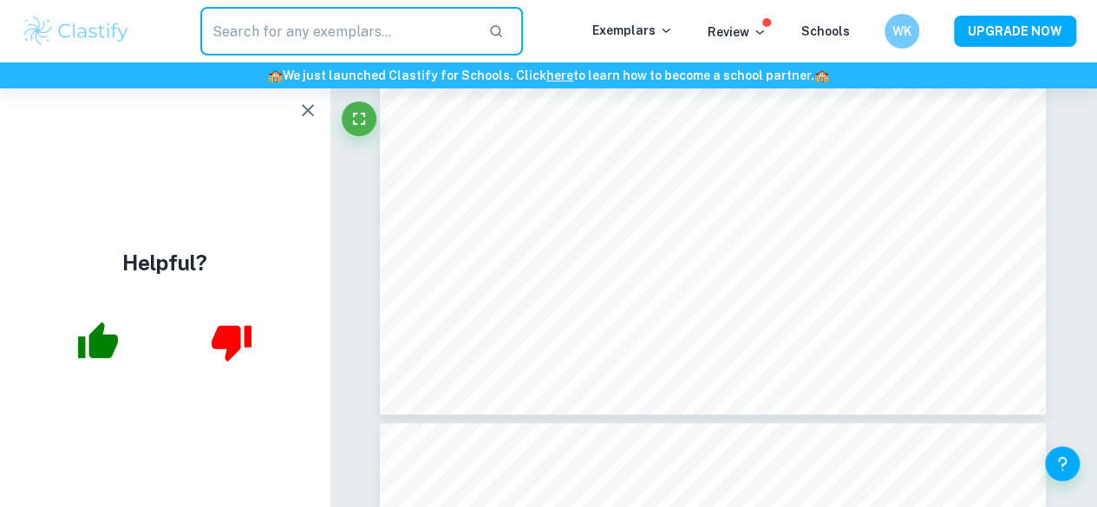
paste input "How does the way that we organize or classify knowledge affect what we know? (6)"
click at [394, 42] on input "text" at bounding box center [337, 31] width 274 height 49
type input "How does the way that we organize or classify knowledge affect what we know?"
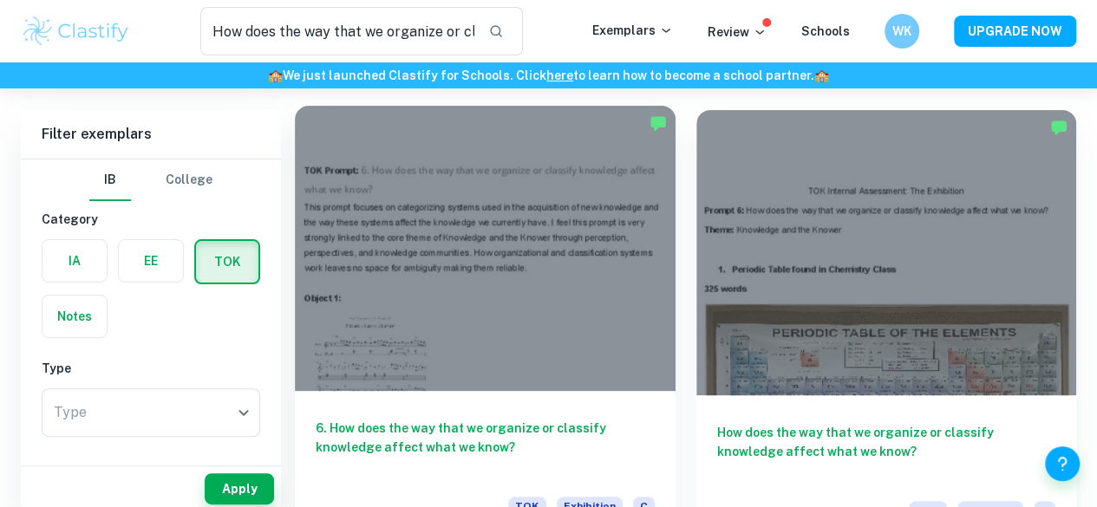
scroll to position [150, 0]
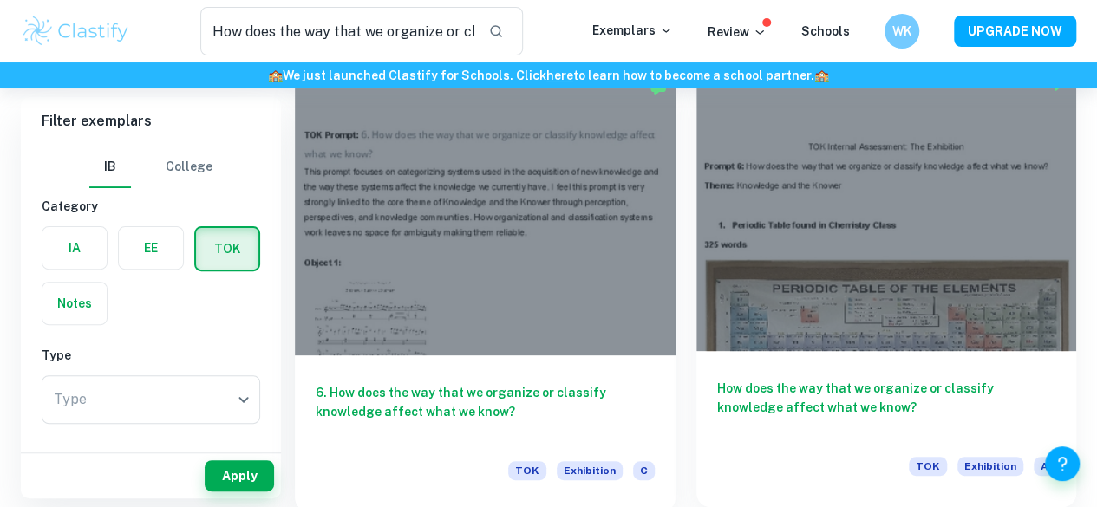
click at [696, 203] on div at bounding box center [886, 208] width 381 height 285
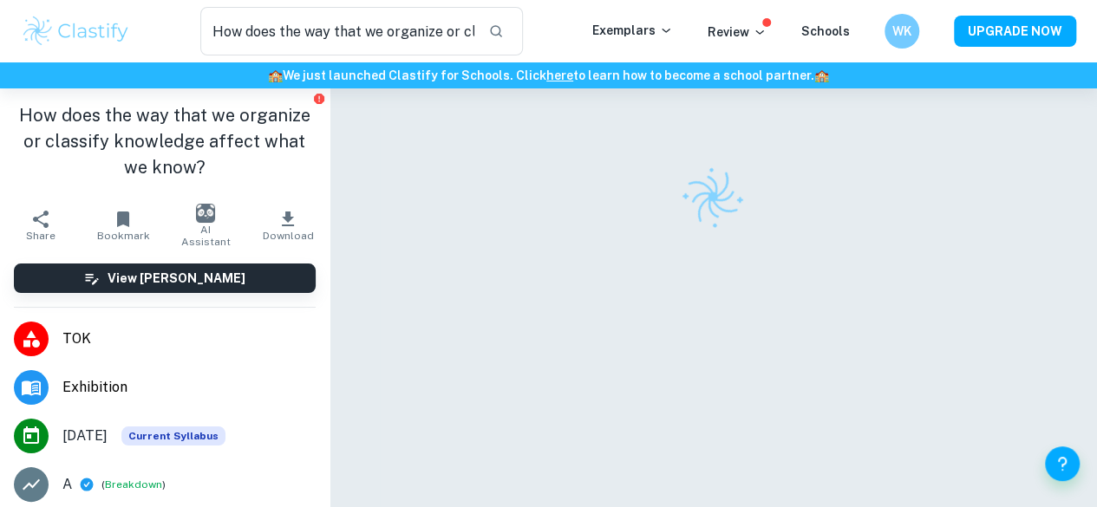
click at [755, 504] on div at bounding box center [713, 326] width 666 height 477
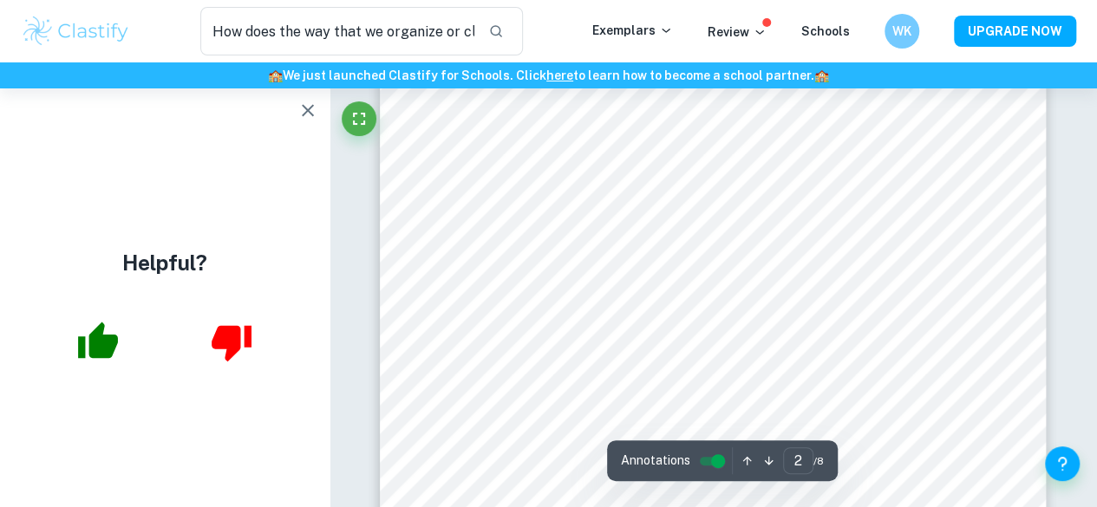
scroll to position [1135, 0]
click at [309, 107] on icon "button" at bounding box center [308, 110] width 12 height 12
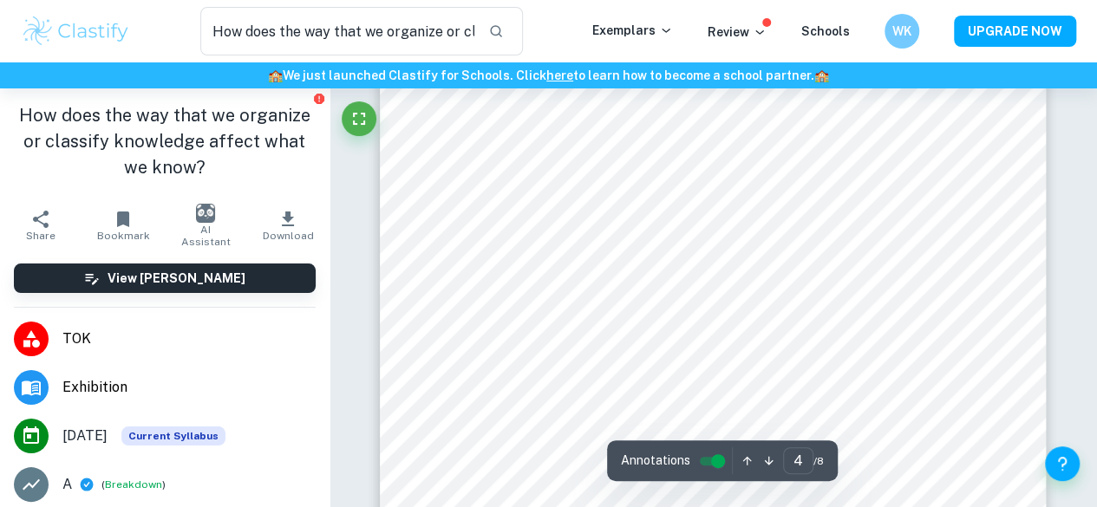
scroll to position [2866, 0]
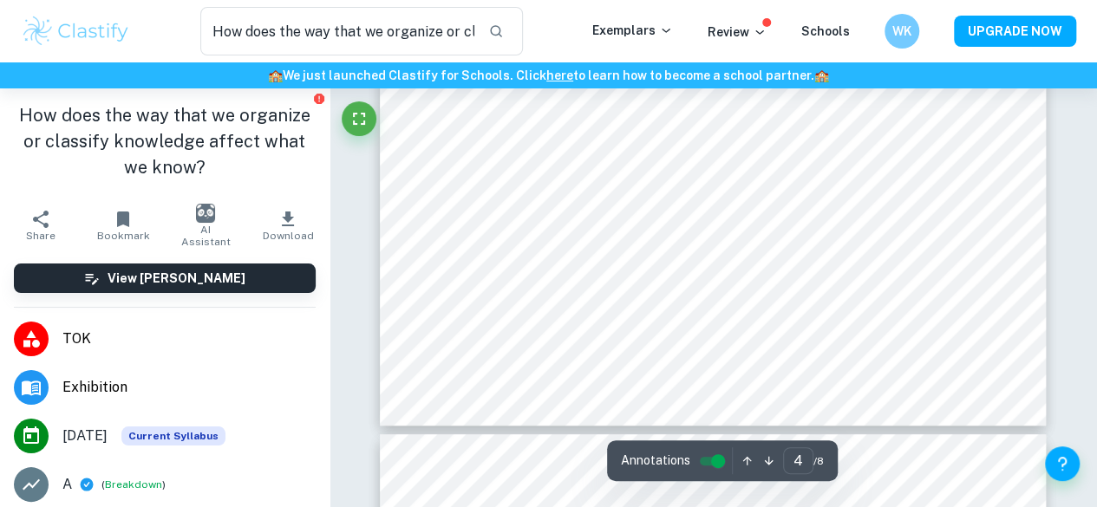
type input "5"
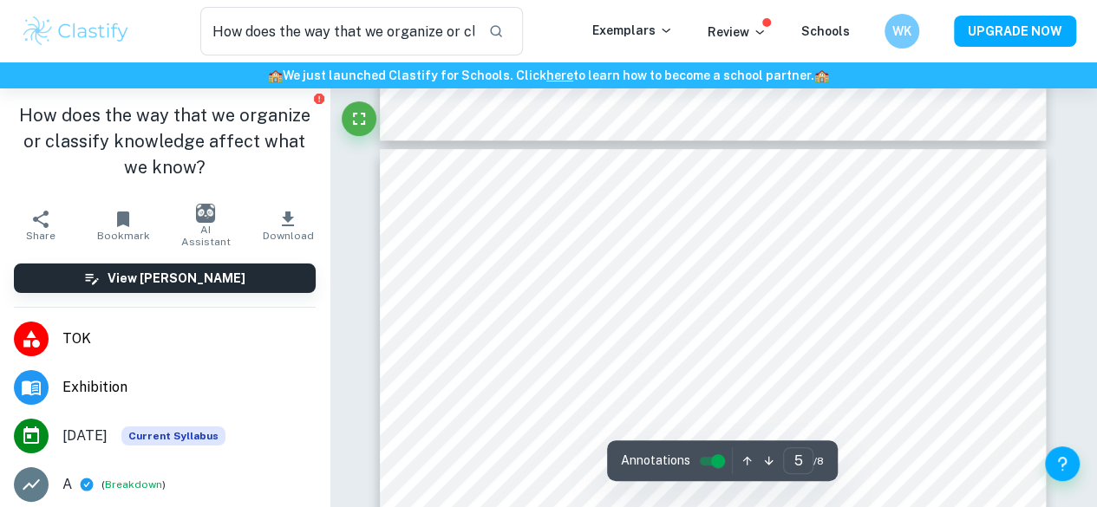
scroll to position [3649, 0]
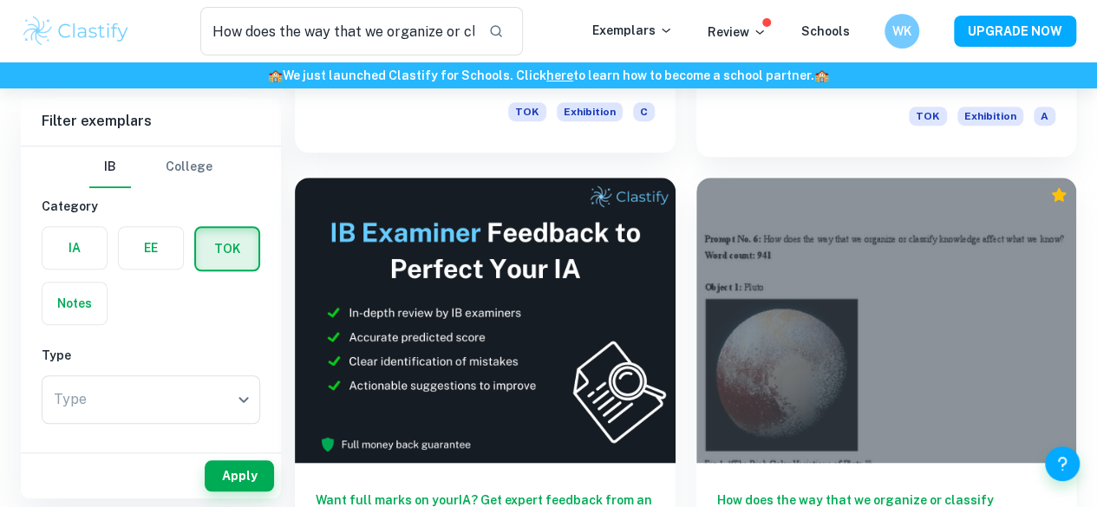
scroll to position [499, 0]
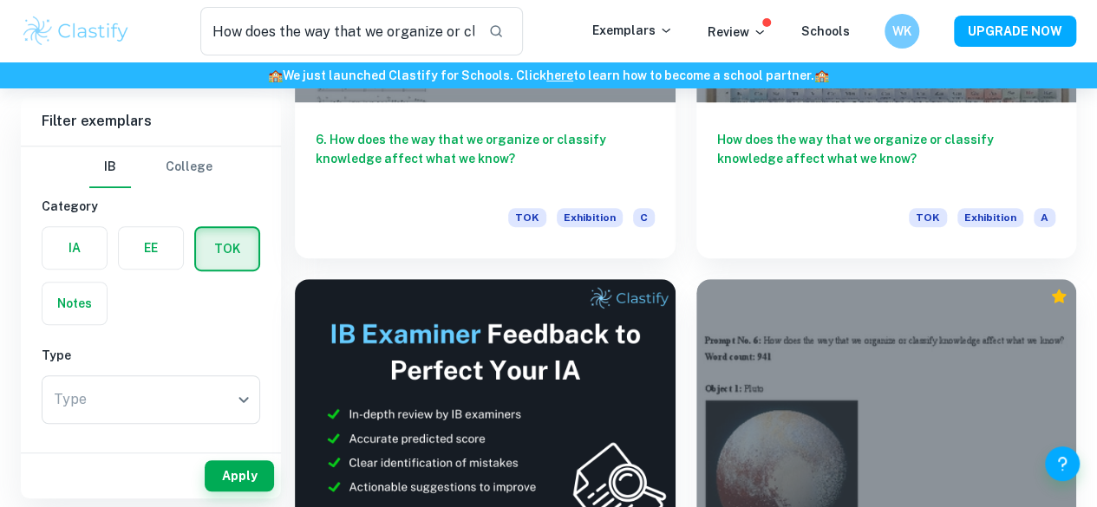
scroll to position [398, 0]
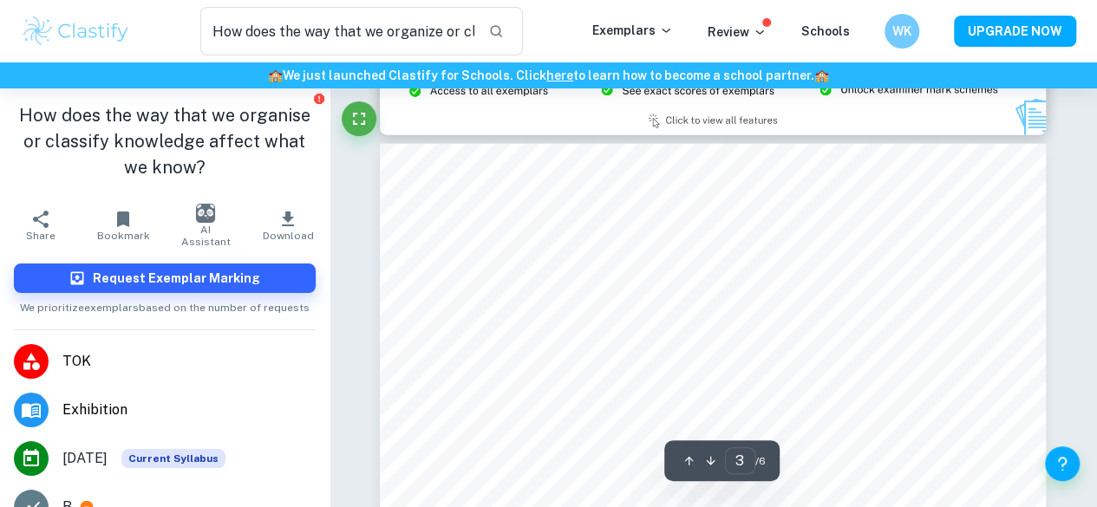
scroll to position [2196, 0]
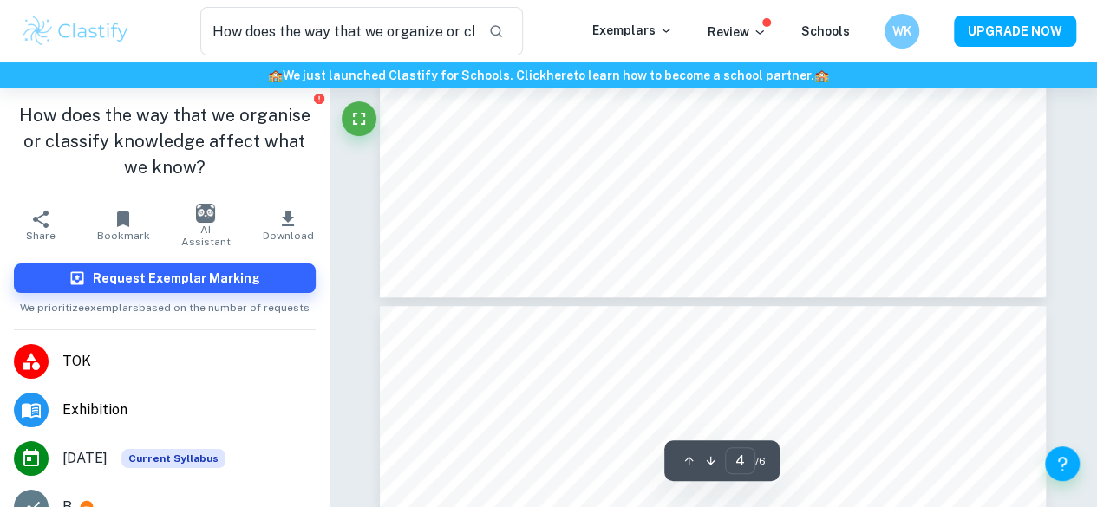
type input "5"
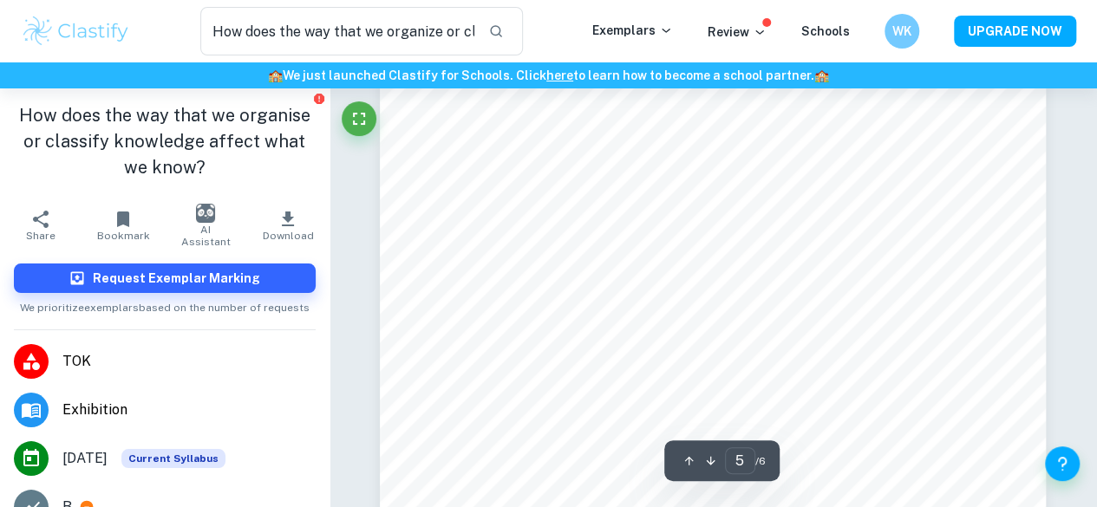
scroll to position [4251, 0]
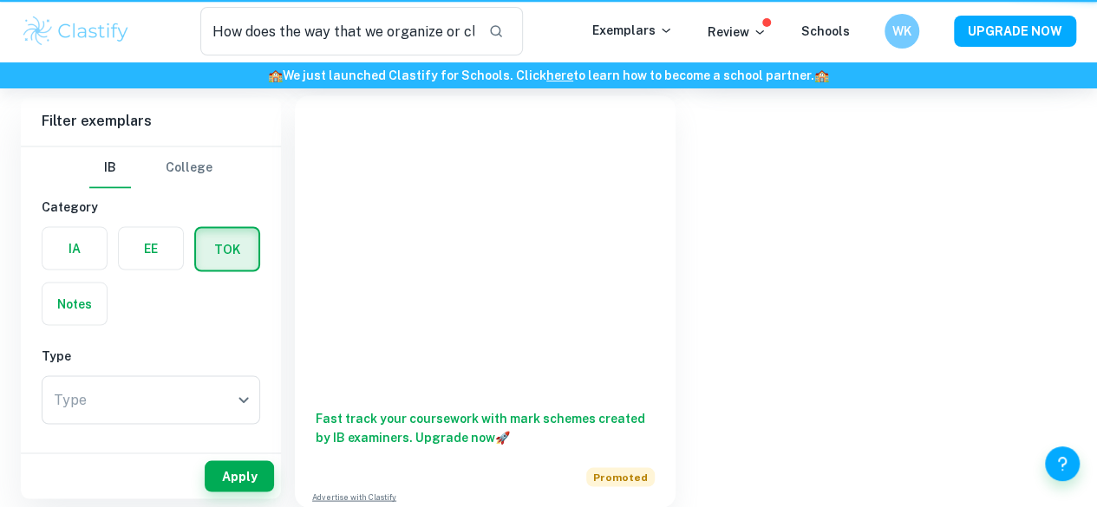
scroll to position [398, 0]
